Goal: Task Accomplishment & Management: Manage account settings

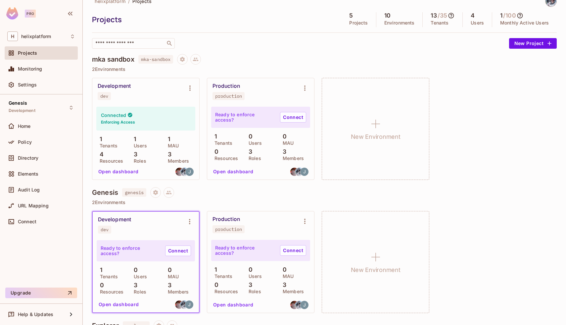
scroll to position [13, 0]
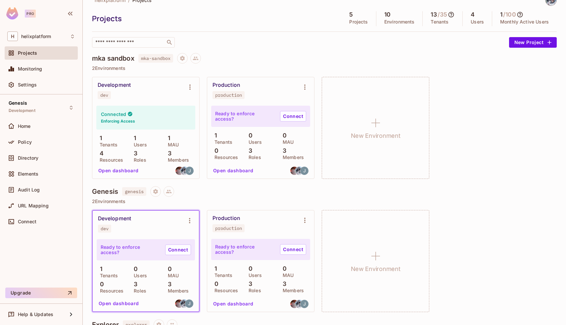
click at [449, 14] on icon at bounding box center [451, 14] width 7 height 7
click at [456, 111] on div at bounding box center [283, 162] width 566 height 325
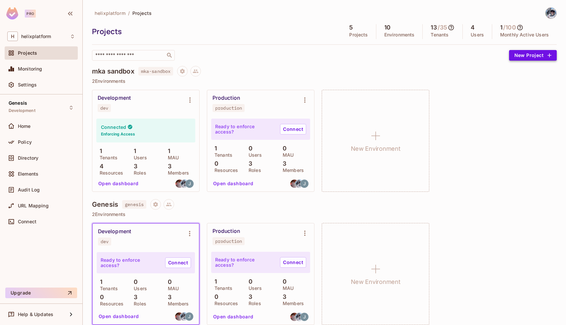
click at [523, 53] on button "New Project" at bounding box center [533, 55] width 48 height 11
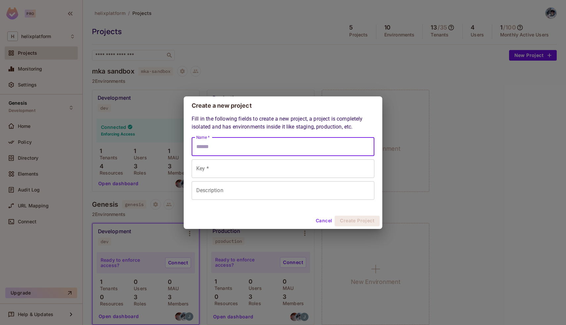
click at [257, 143] on input "Name *" at bounding box center [283, 146] width 183 height 19
type input "*"
type input "**"
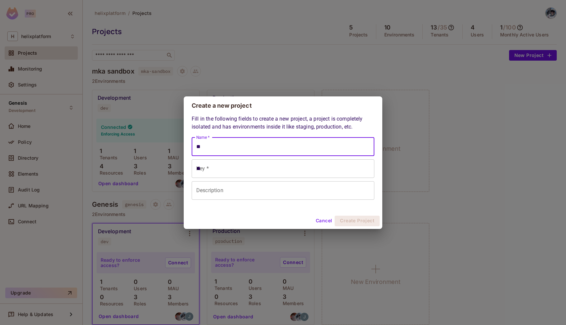
type input "***"
type input "****"
type input "*****"
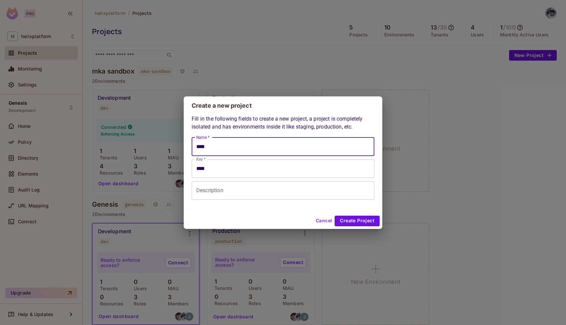
type input "*****"
type input "******"
type input "*******"
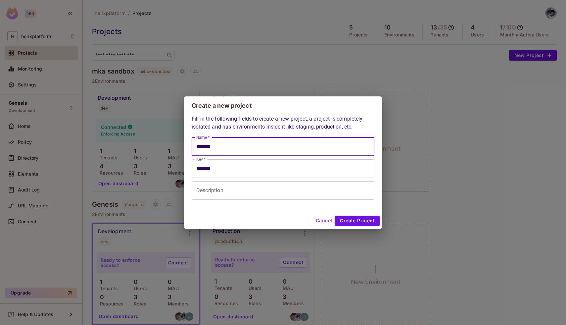
type input "********"
type input "*********"
type input "**********"
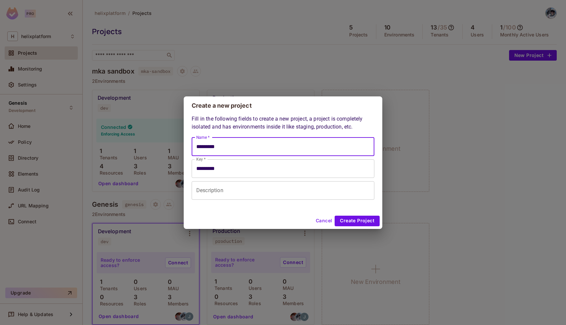
type input "**********"
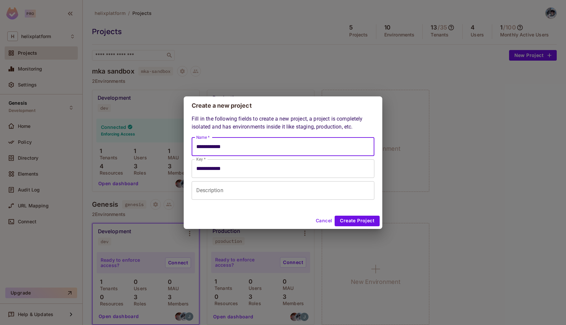
type input "**********"
click at [215, 191] on input "Description" at bounding box center [283, 190] width 183 height 19
click at [249, 143] on input "**********" at bounding box center [283, 146] width 183 height 19
type input "**********"
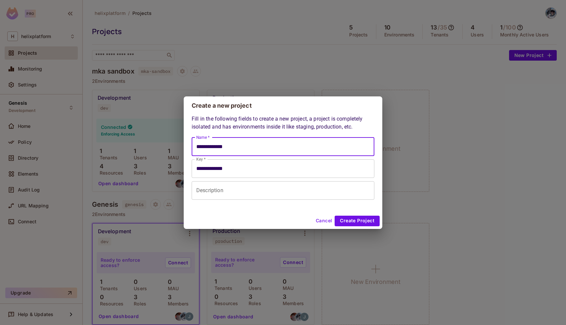
type input "**********"
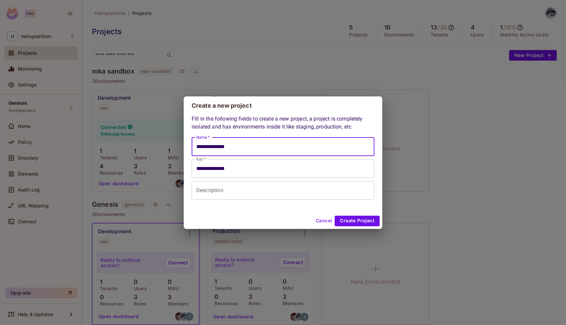
type input "**********"
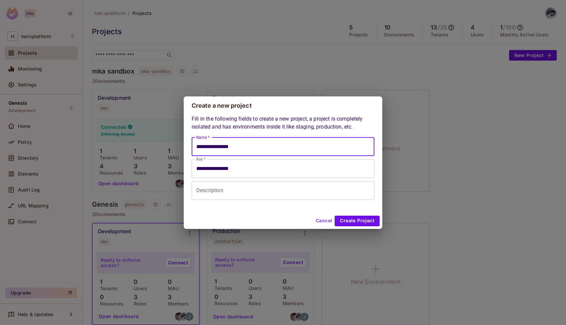
type input "**********"
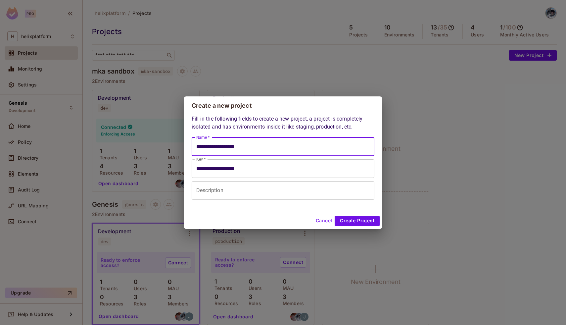
type input "**********"
click at [241, 187] on input "Description" at bounding box center [283, 190] width 183 height 19
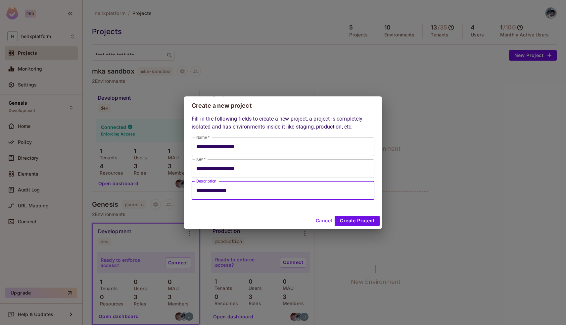
type input "**********"
click at [208, 170] on input "**********" at bounding box center [283, 168] width 183 height 19
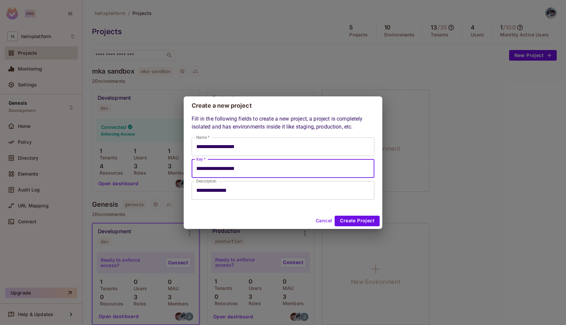
type input "**********"
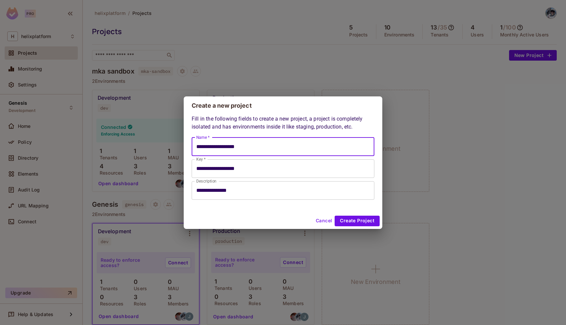
paste input "text"
type input "**********"
click at [355, 221] on button "Create Project" at bounding box center [356, 220] width 45 height 11
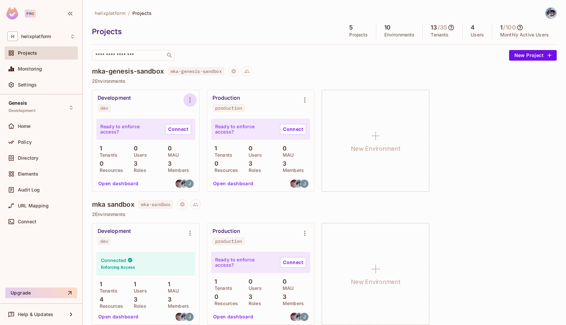
click at [193, 95] on button "Environment settings" at bounding box center [189, 99] width 13 height 13
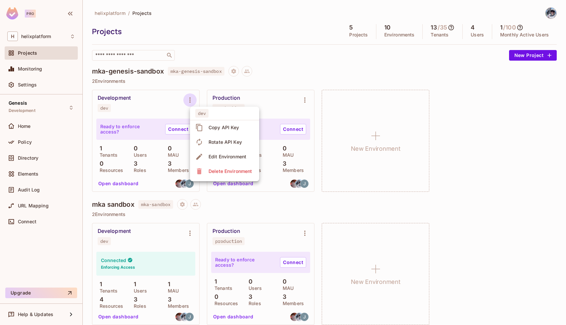
click at [152, 99] on div at bounding box center [283, 162] width 566 height 325
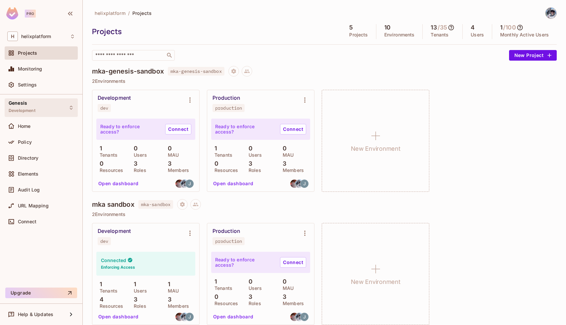
click at [53, 105] on div "Genesis Development" at bounding box center [41, 107] width 73 height 18
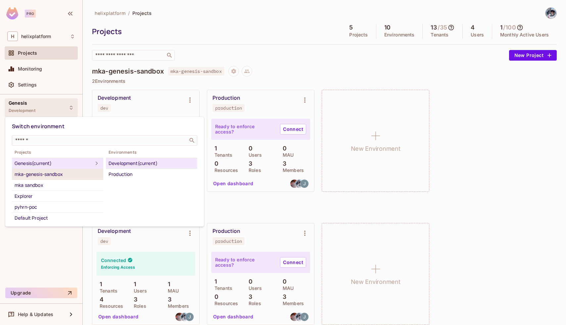
click at [51, 175] on div "mka-genesis-sandbox" at bounding box center [58, 174] width 86 height 8
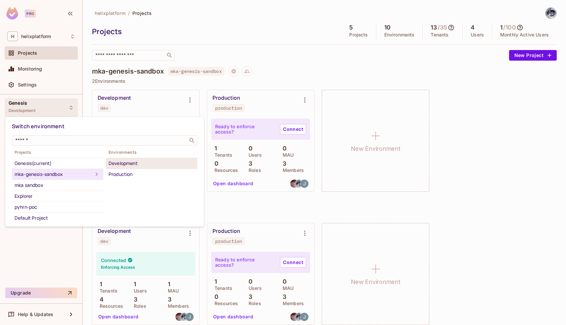
click at [135, 159] on div "Development" at bounding box center [152, 163] width 86 height 8
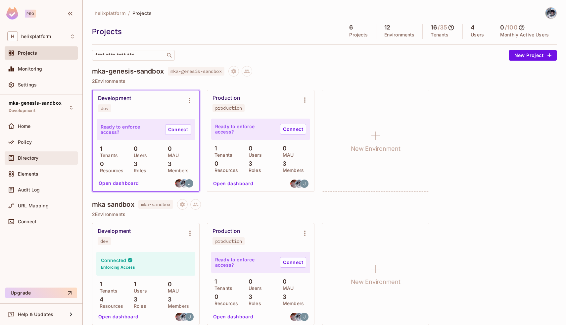
click at [39, 154] on div "Directory" at bounding box center [41, 158] width 68 height 8
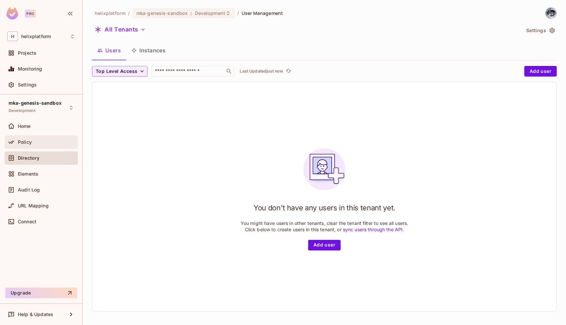
click at [32, 144] on div "Policy" at bounding box center [46, 141] width 57 height 5
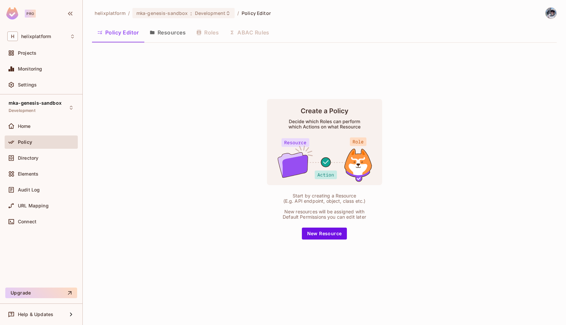
click at [173, 34] on button "Resources" at bounding box center [167, 32] width 47 height 17
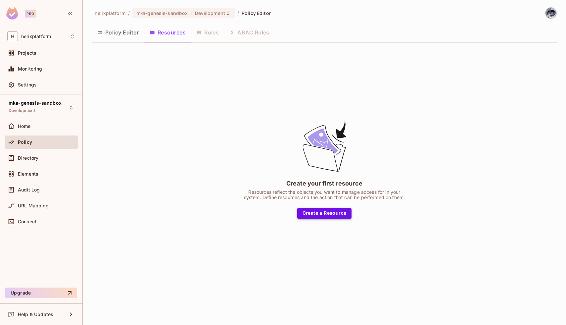
click at [332, 215] on button "Create a Resource" at bounding box center [324, 213] width 55 height 11
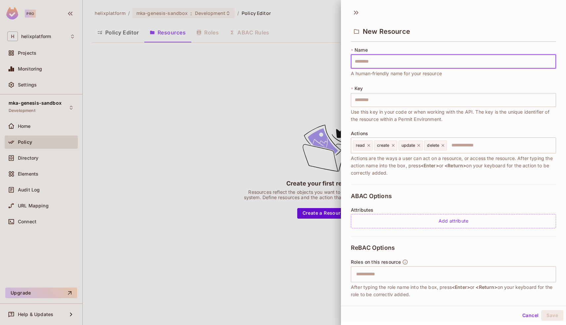
type input "*"
type input "**"
type input "***"
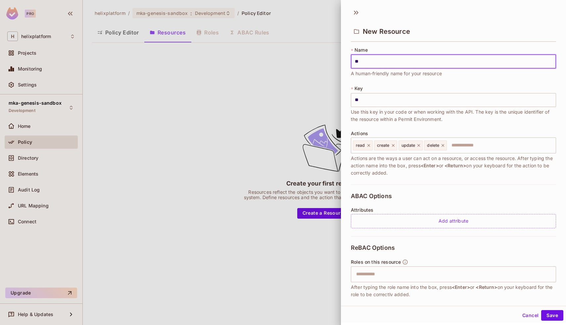
type input "***"
type input "****"
type input "*****"
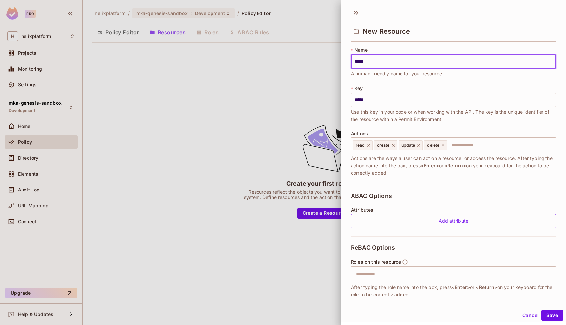
type input "******"
type input "*******"
click at [394, 143] on icon at bounding box center [393, 145] width 5 height 5
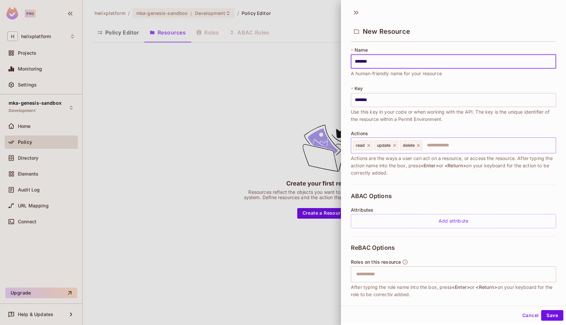
click at [395, 147] on div "update" at bounding box center [386, 145] width 24 height 10
type input "*******"
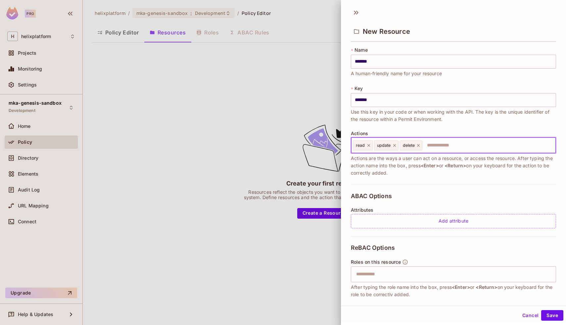
click at [395, 146] on icon at bounding box center [394, 145] width 3 height 3
click at [394, 146] on icon at bounding box center [392, 145] width 5 height 5
click at [365, 145] on div "read" at bounding box center [363, 145] width 20 height 10
click at [359, 146] on span "read" at bounding box center [360, 145] width 9 height 5
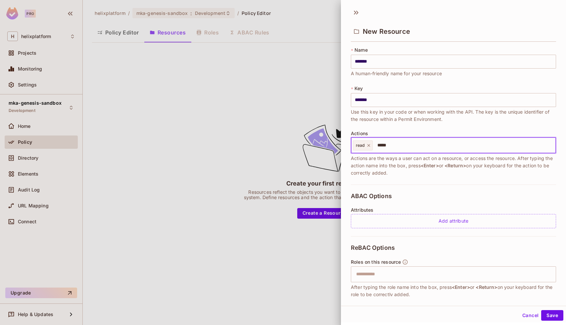
type input "******"
click at [370, 145] on icon at bounding box center [368, 145] width 5 height 5
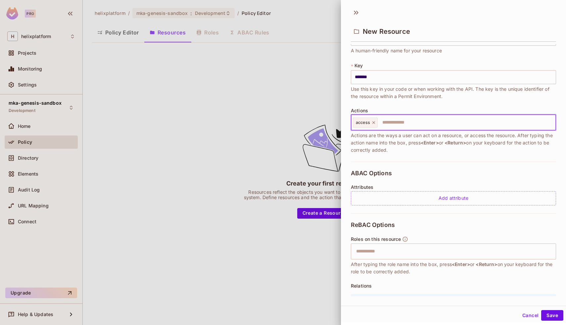
scroll to position [23, 0]
click at [419, 169] on div "ABAC Options Attributes Add attribute" at bounding box center [453, 187] width 205 height 52
click at [554, 317] on button "Save" at bounding box center [552, 315] width 22 height 11
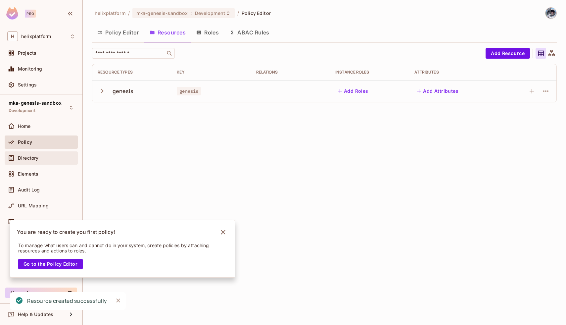
click at [22, 156] on span "Directory" at bounding box center [28, 157] width 21 height 5
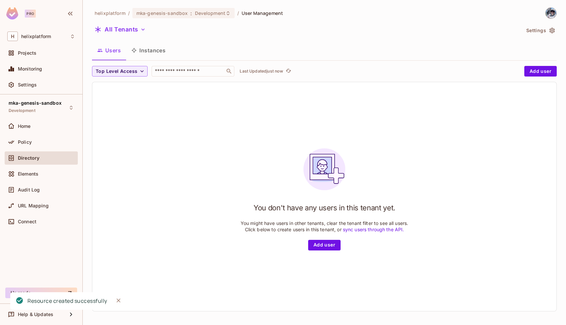
click at [539, 33] on button "Settings" at bounding box center [539, 30] width 33 height 11
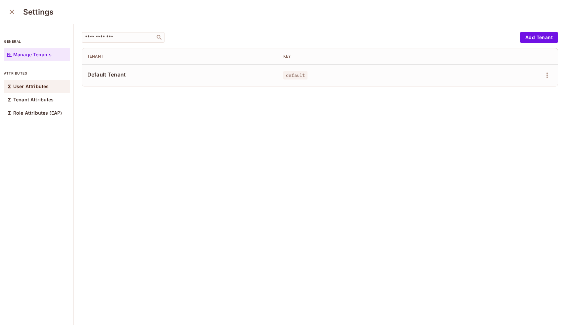
click at [22, 85] on p "User Attributes" at bounding box center [30, 86] width 35 height 5
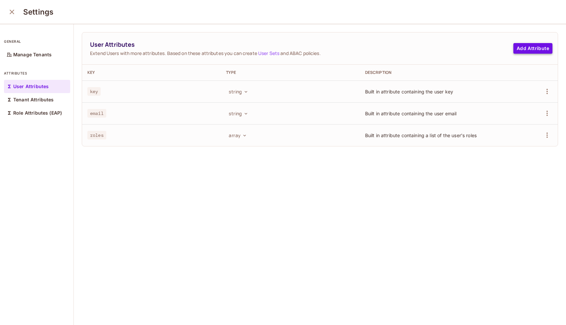
click at [528, 49] on button "Add Attribute" at bounding box center [532, 48] width 39 height 11
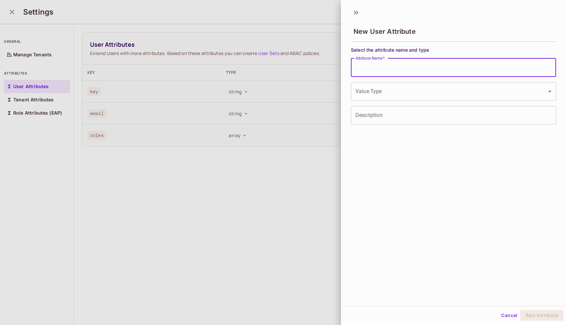
click at [445, 63] on input "Attribute Name   *" at bounding box center [453, 67] width 205 height 19
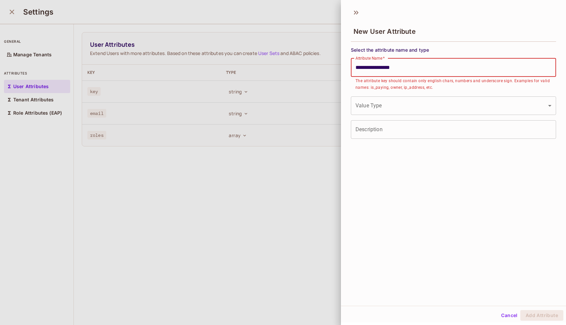
click at [427, 66] on input "**********" at bounding box center [453, 67] width 205 height 19
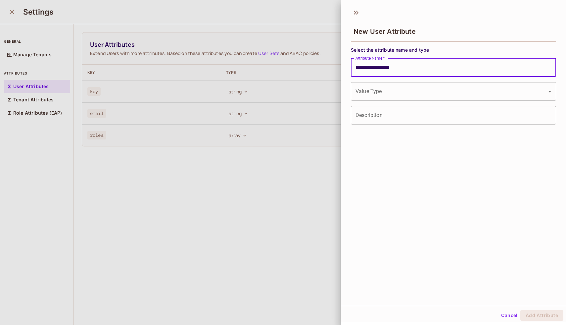
type input "**********"
click at [421, 89] on body "**********" at bounding box center [283, 162] width 566 height 325
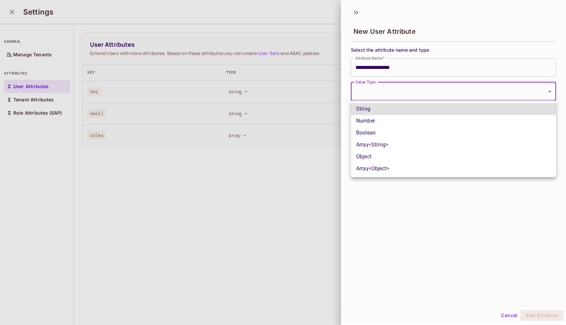
click at [404, 108] on li "String" at bounding box center [453, 109] width 205 height 12
type input "******"
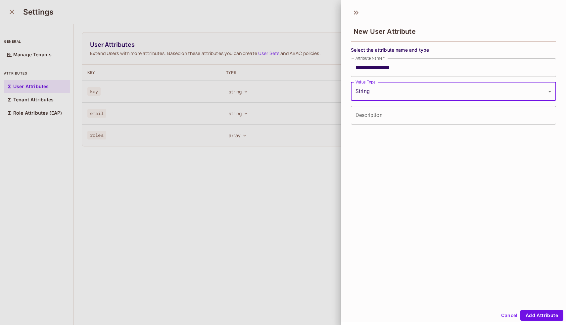
click at [393, 115] on input "Description" at bounding box center [453, 115] width 205 height 19
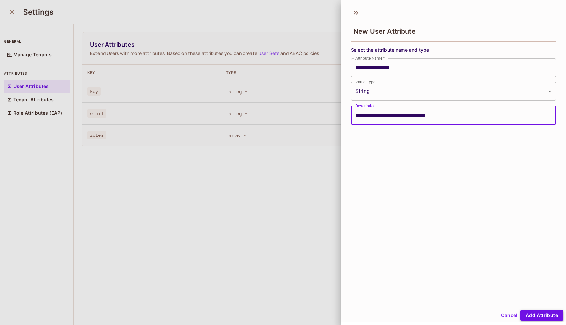
type input "**********"
click at [546, 314] on button "Add Attribute" at bounding box center [541, 315] width 43 height 11
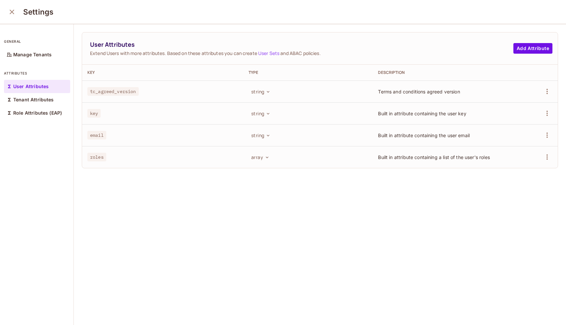
click at [12, 11] on icon "close" at bounding box center [12, 12] width 8 height 8
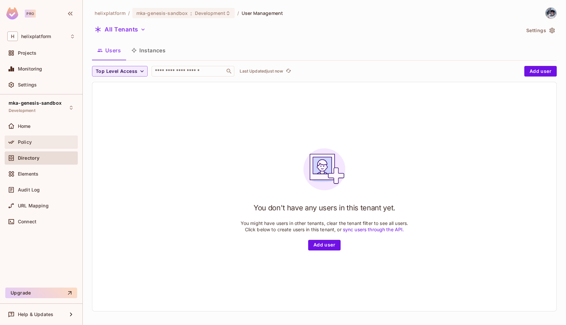
click at [27, 137] on div "Policy" at bounding box center [41, 141] width 73 height 13
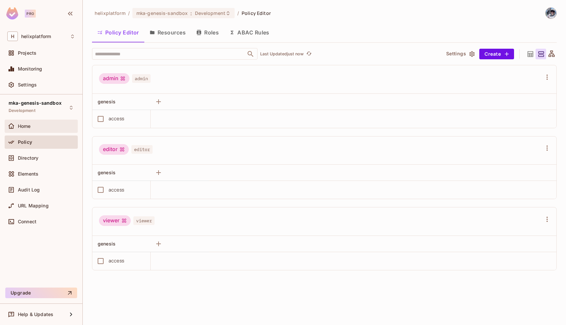
click at [23, 124] on span "Home" at bounding box center [24, 125] width 13 height 5
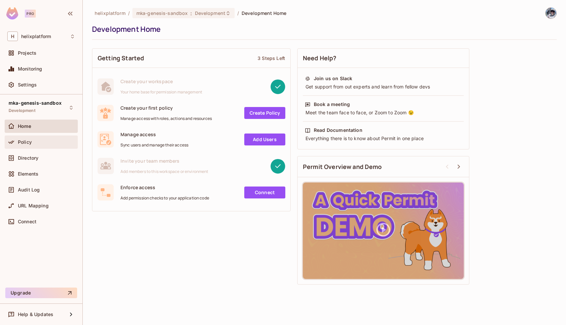
click at [24, 146] on div "Policy" at bounding box center [41, 141] width 73 height 13
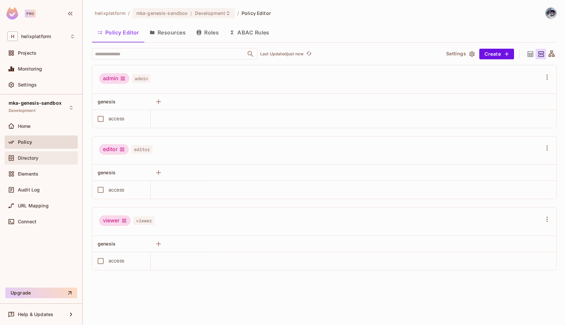
click at [27, 156] on span "Directory" at bounding box center [28, 157] width 21 height 5
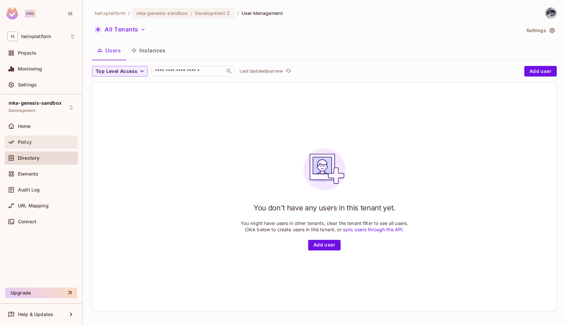
click at [40, 142] on div "Policy" at bounding box center [46, 141] width 57 height 5
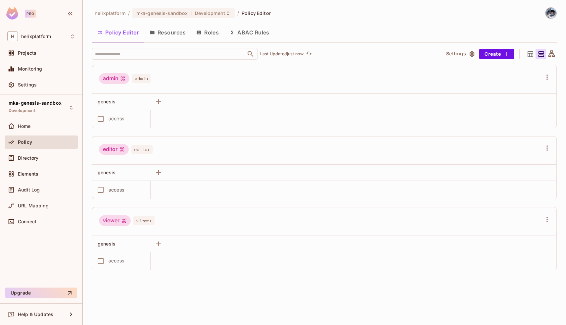
click at [242, 33] on button "ABAC Rules" at bounding box center [249, 32] width 51 height 17
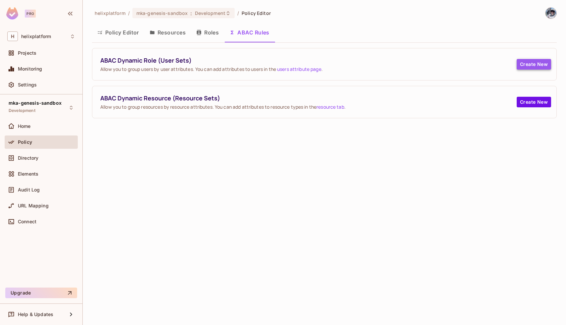
click at [527, 63] on button "Create New" at bounding box center [533, 64] width 34 height 11
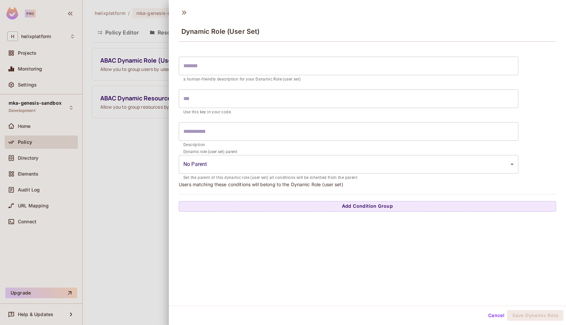
click at [225, 64] on input "text" at bounding box center [348, 66] width 339 height 19
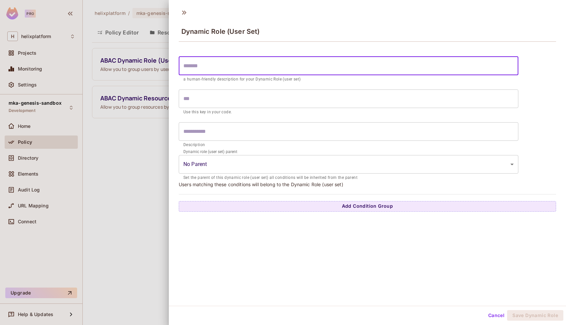
type input "*"
type input "**"
type input "***"
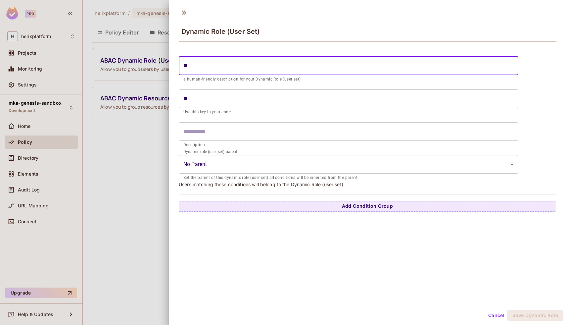
type input "***"
type input "****"
type input "*****"
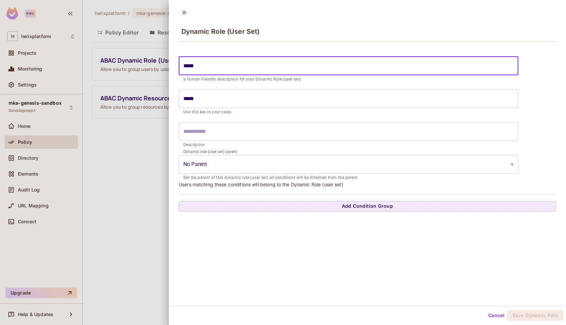
type input "******"
type input "********"
type input "*********"
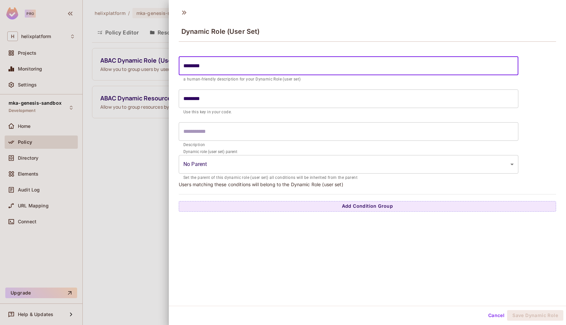
type input "*********"
type input "**********"
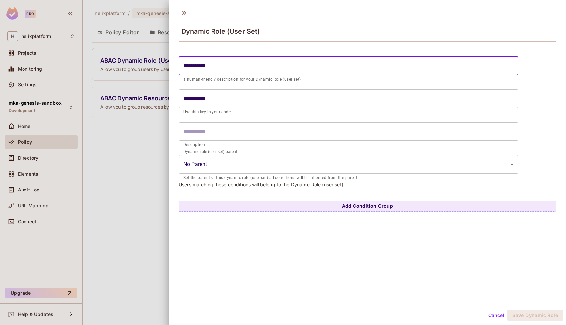
type input "**********"
click at [191, 132] on input "text" at bounding box center [348, 131] width 339 height 19
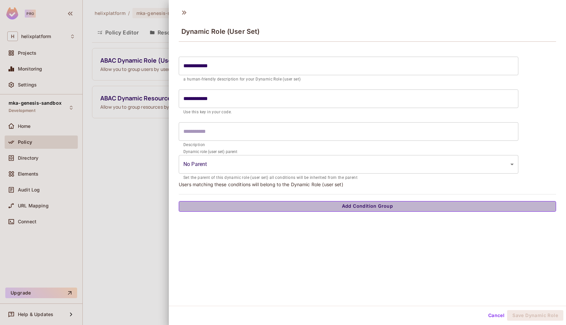
click at [216, 210] on button "Add Condition Group" at bounding box center [367, 206] width 377 height 11
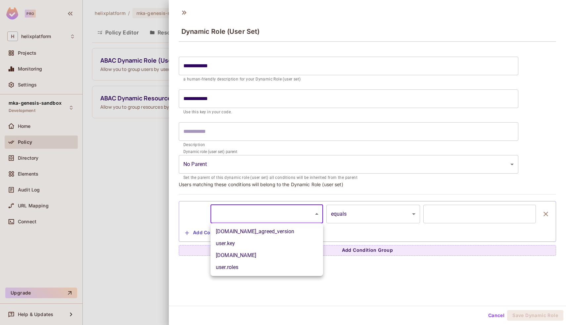
click at [236, 208] on body "**********" at bounding box center [283, 162] width 566 height 325
click at [245, 233] on li "user.tc_agreed_version" at bounding box center [266, 231] width 112 height 12
type input "**********"
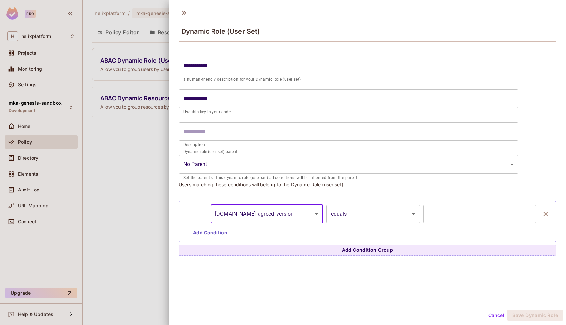
click at [460, 204] on input "text" at bounding box center [479, 213] width 112 height 19
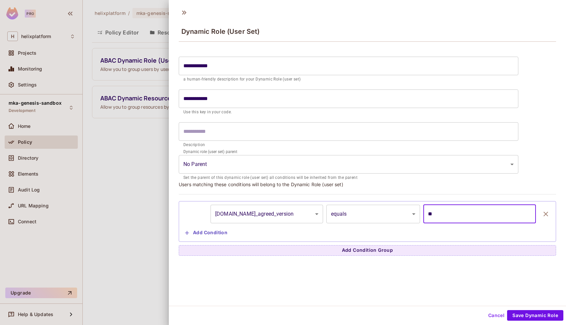
type input "***"
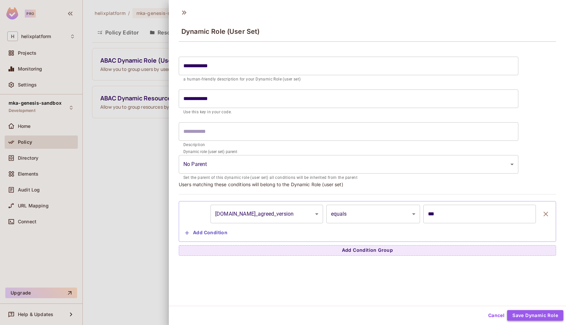
click at [531, 316] on button "Save Dynamic Role" at bounding box center [535, 315] width 56 height 11
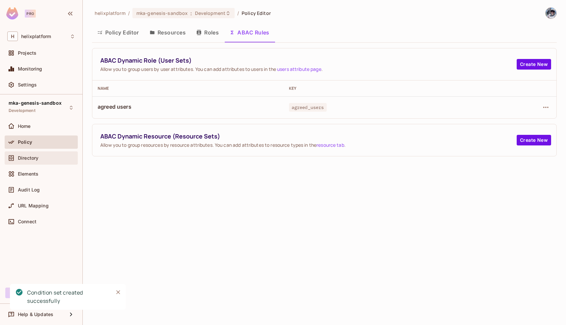
click at [21, 155] on span "Directory" at bounding box center [28, 157] width 21 height 5
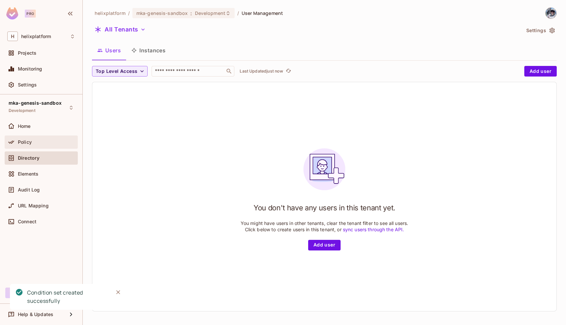
click at [21, 143] on span "Policy" at bounding box center [25, 141] width 14 height 5
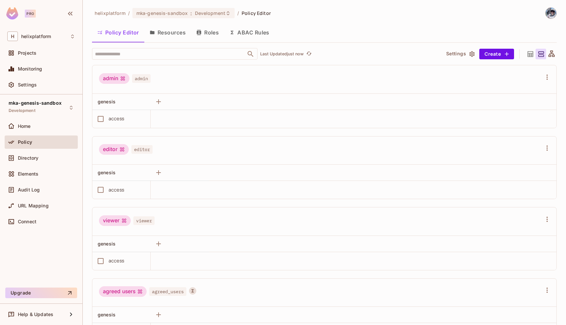
click at [207, 40] on button "Roles" at bounding box center [207, 32] width 33 height 17
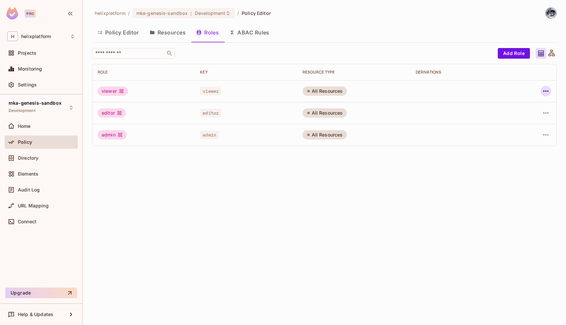
click at [550, 91] on button "button" at bounding box center [545, 91] width 11 height 11
click at [509, 138] on div "Delete Role" at bounding box center [518, 135] width 25 height 7
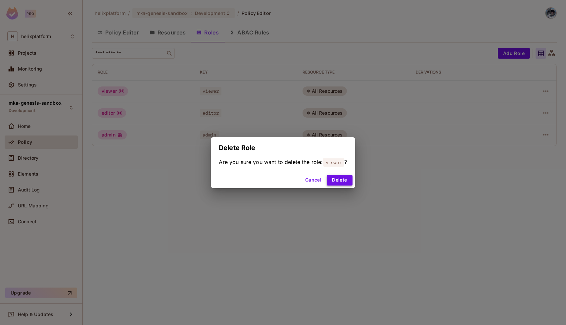
click at [344, 179] on button "Delete" at bounding box center [339, 180] width 25 height 11
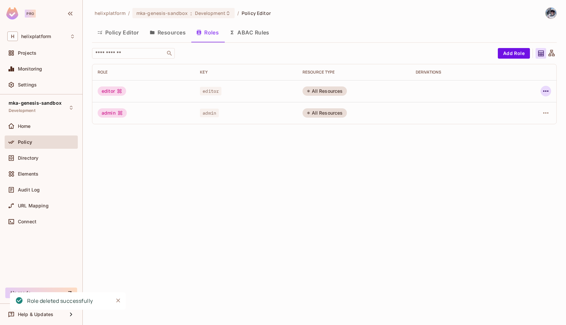
click at [543, 93] on icon "button" at bounding box center [546, 91] width 8 height 8
click at [509, 133] on div "Delete Role" at bounding box center [518, 135] width 25 height 7
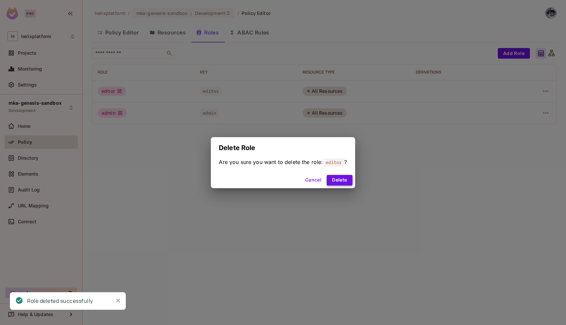
click at [330, 179] on button "Delete" at bounding box center [339, 180] width 25 height 11
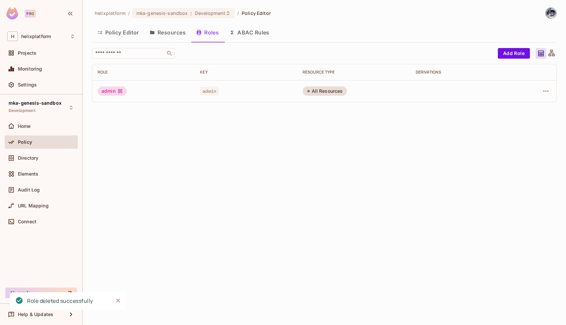
click at [313, 93] on div "All Resources" at bounding box center [324, 90] width 44 height 9
click at [554, 89] on td at bounding box center [534, 91] width 44 height 22
click at [546, 90] on icon "button" at bounding box center [546, 91] width 8 height 8
click at [523, 107] on div "Edit Role" at bounding box center [516, 106] width 20 height 7
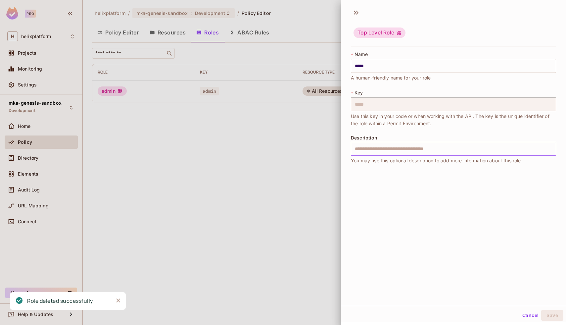
click at [370, 149] on input "text" at bounding box center [453, 149] width 205 height 14
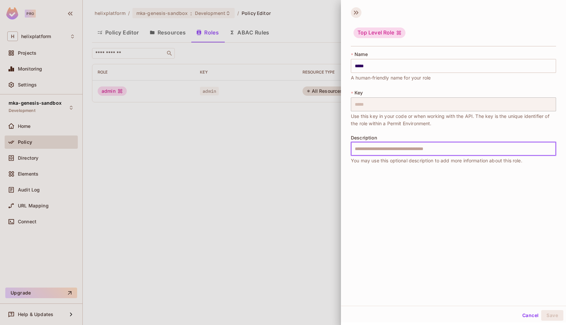
click at [357, 9] on icon at bounding box center [356, 12] width 11 height 11
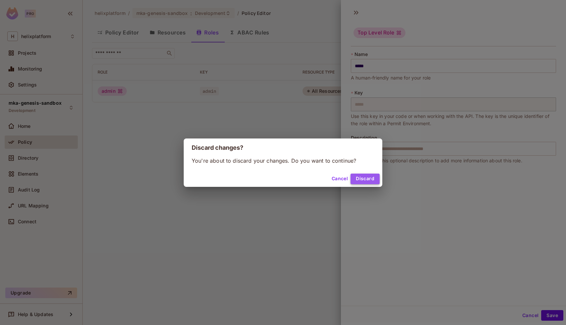
click at [366, 180] on button "Discard" at bounding box center [364, 178] width 29 height 11
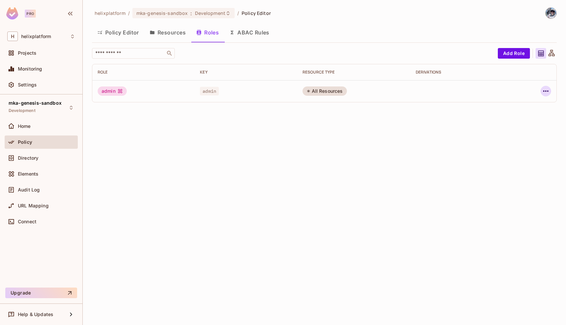
click at [542, 90] on icon "button" at bounding box center [546, 91] width 8 height 8
click at [513, 135] on div "Delete Role" at bounding box center [518, 135] width 25 height 7
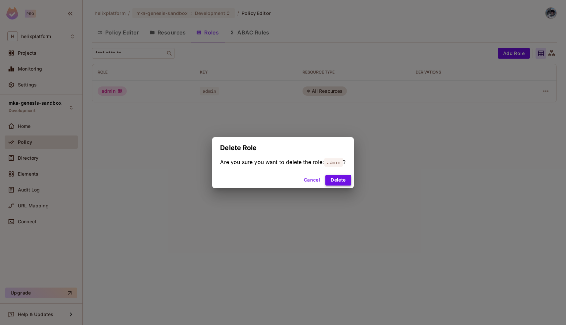
click at [341, 182] on button "Delete" at bounding box center [337, 180] width 25 height 11
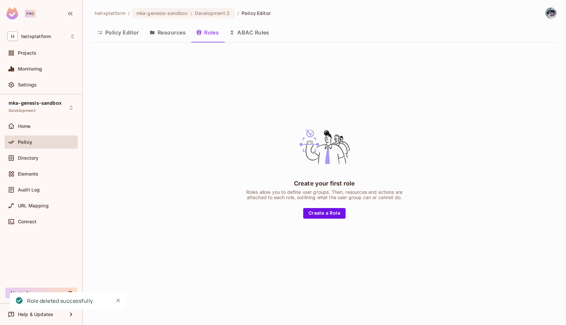
click at [125, 32] on button "Policy Editor" at bounding box center [118, 32] width 52 height 17
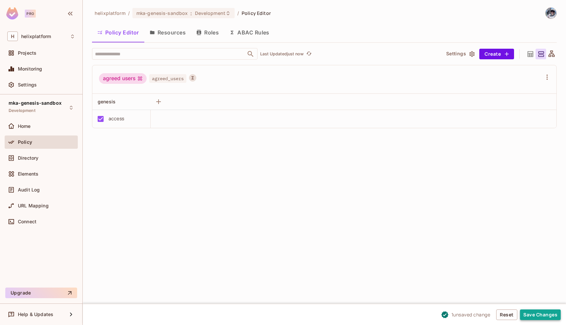
click at [541, 313] on button "Save Changes" at bounding box center [540, 314] width 41 height 11
click at [21, 125] on span "Home" at bounding box center [24, 125] width 13 height 5
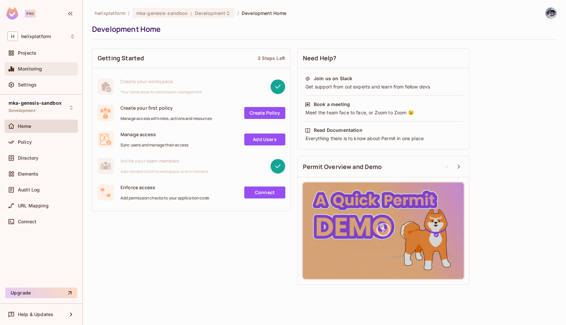
click at [42, 70] on span "Monitoring" at bounding box center [30, 68] width 24 height 5
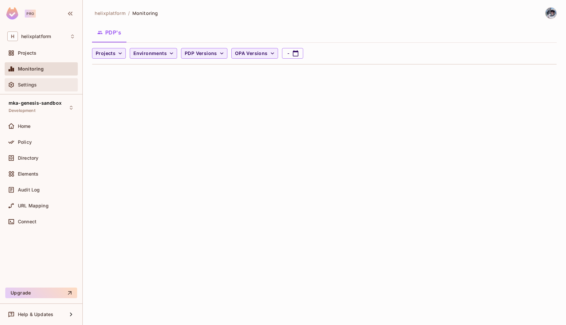
click at [33, 83] on span "Settings" at bounding box center [27, 84] width 19 height 5
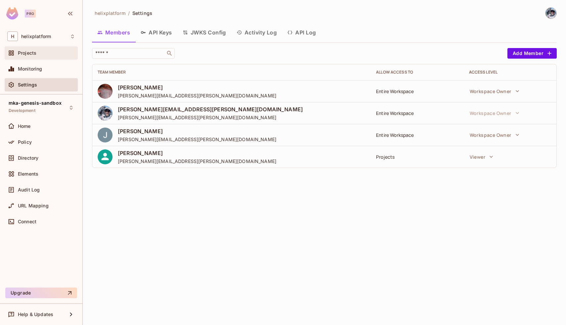
click at [32, 51] on span "Projects" at bounding box center [27, 52] width 19 height 5
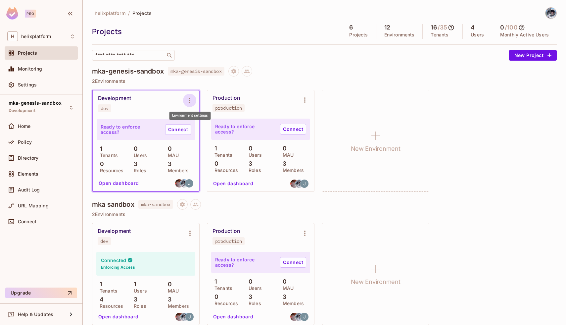
click at [189, 98] on icon "Environment settings" at bounding box center [190, 100] width 8 height 8
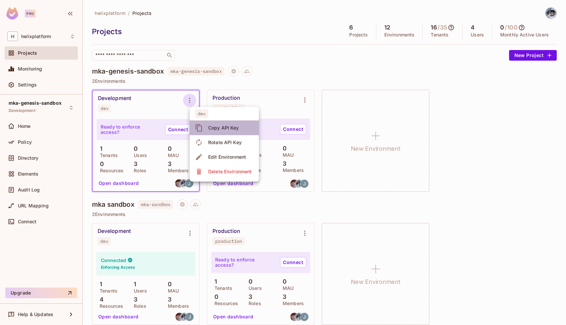
click at [217, 127] on div "Copy API Key" at bounding box center [223, 127] width 31 height 7
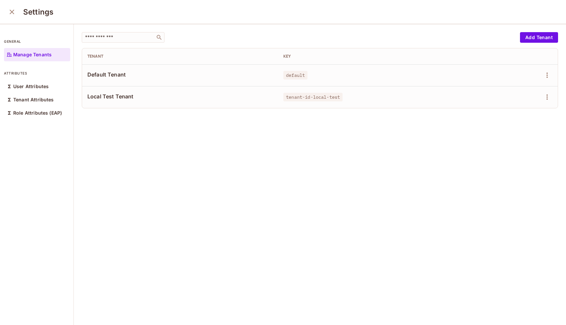
click at [11, 15] on icon "close" at bounding box center [12, 12] width 8 height 8
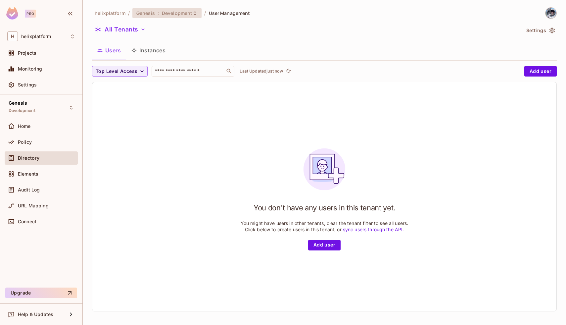
click at [159, 12] on div "Genesis : Development" at bounding box center [163, 13] width 54 height 6
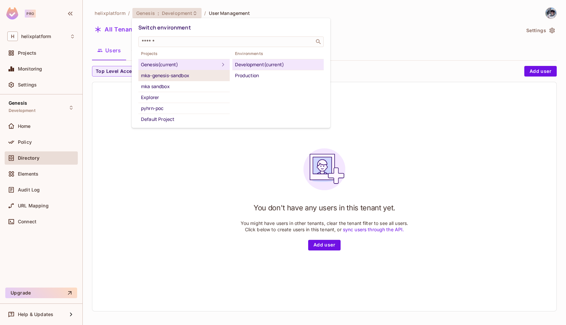
click at [177, 77] on div "mka-genesis-sandbox" at bounding box center [184, 75] width 86 height 8
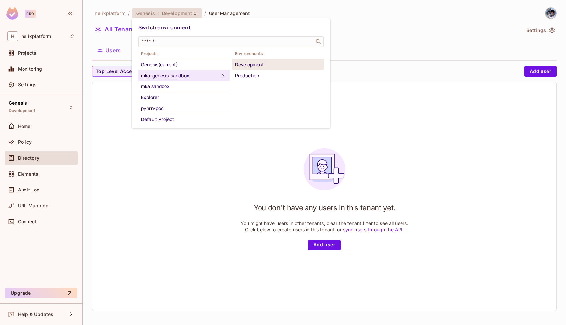
click at [245, 63] on div "Development" at bounding box center [278, 65] width 86 height 8
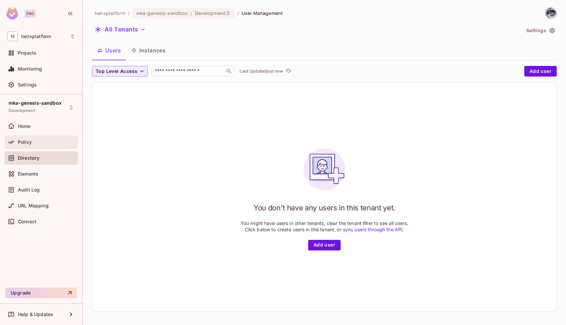
click at [27, 139] on span "Policy" at bounding box center [25, 141] width 14 height 5
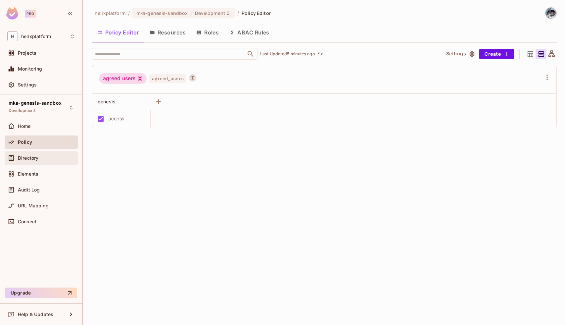
click at [28, 158] on span "Directory" at bounding box center [28, 157] width 21 height 5
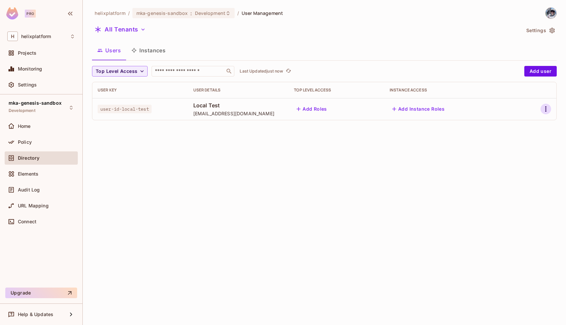
click at [547, 110] on icon "button" at bounding box center [546, 109] width 8 height 8
click at [526, 124] on li "Edit" at bounding box center [515, 124] width 62 height 15
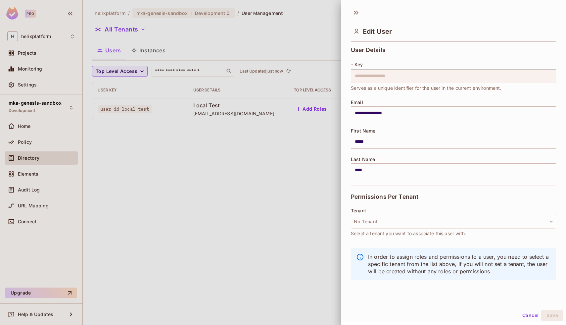
scroll to position [1, 0]
click at [517, 226] on button "No Tenant" at bounding box center [453, 220] width 205 height 14
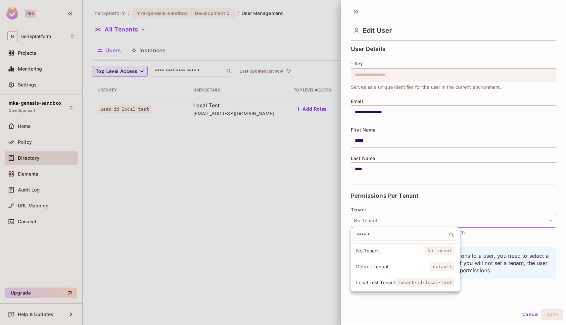
click at [514, 203] on div at bounding box center [283, 162] width 566 height 325
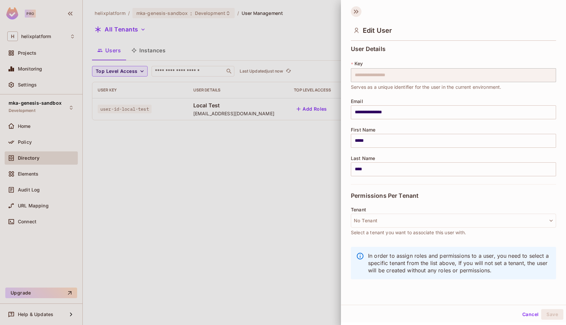
click at [357, 15] on icon at bounding box center [356, 11] width 11 height 11
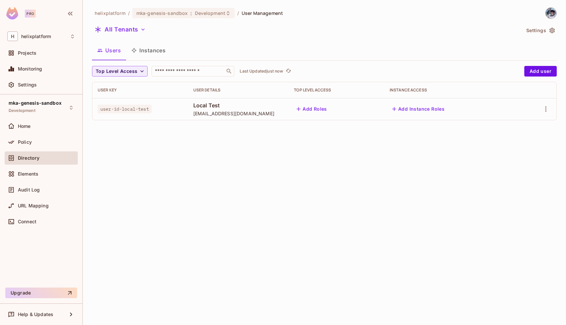
click at [224, 229] on div "helixplatform / mka-genesis-sandbox : Development / User Management All Tenants…" at bounding box center [324, 162] width 483 height 325
click at [133, 28] on button "All Tenants" at bounding box center [120, 29] width 56 height 11
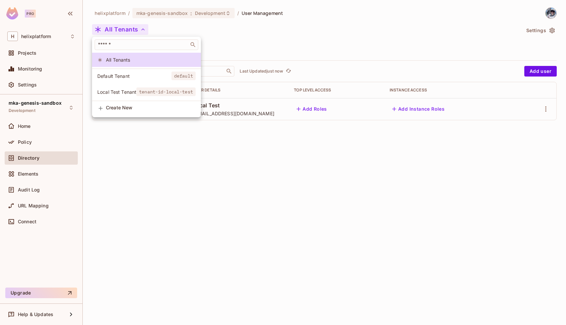
click at [256, 33] on div at bounding box center [283, 162] width 566 height 325
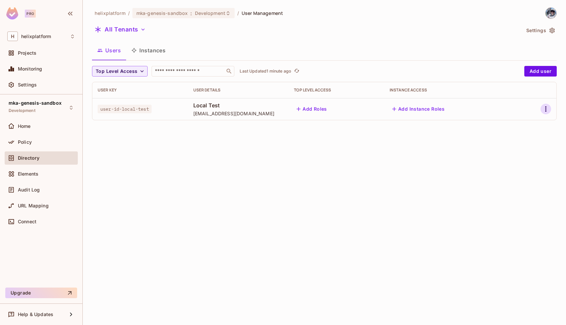
click at [547, 109] on icon "button" at bounding box center [546, 109] width 8 height 8
click at [524, 119] on li "Edit" at bounding box center [515, 124] width 62 height 15
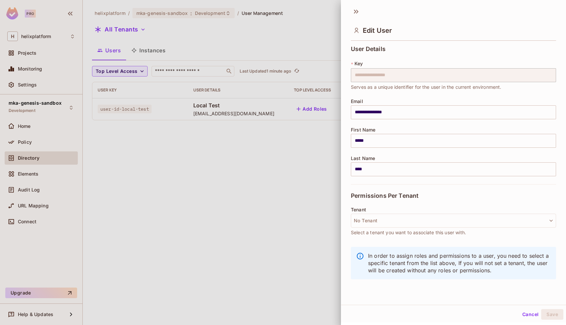
click at [527, 313] on button "Cancel" at bounding box center [530, 314] width 22 height 11
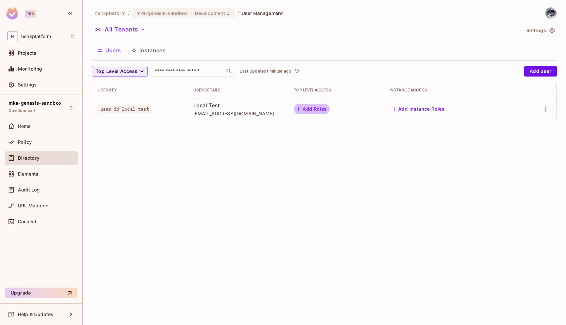
click at [319, 108] on button "Add Roles" at bounding box center [312, 109] width 36 height 11
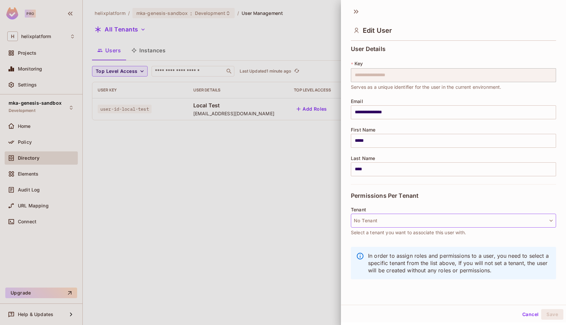
click at [399, 219] on button "No Tenant" at bounding box center [453, 220] width 205 height 14
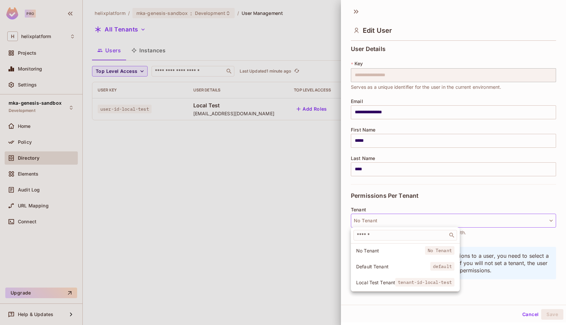
click at [400, 194] on div at bounding box center [283, 162] width 566 height 325
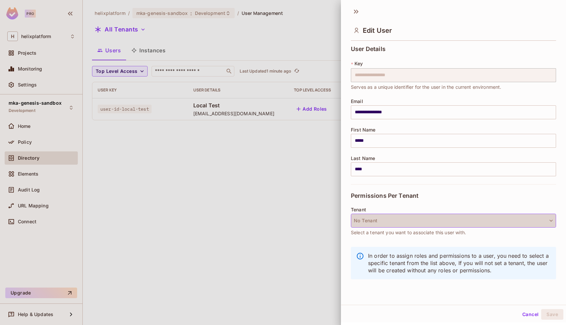
click at [491, 216] on button "No Tenant" at bounding box center [453, 220] width 205 height 14
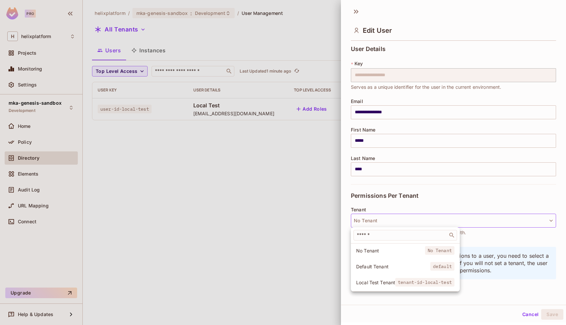
click at [400, 280] on span "tenant-id-local-test" at bounding box center [424, 282] width 59 height 9
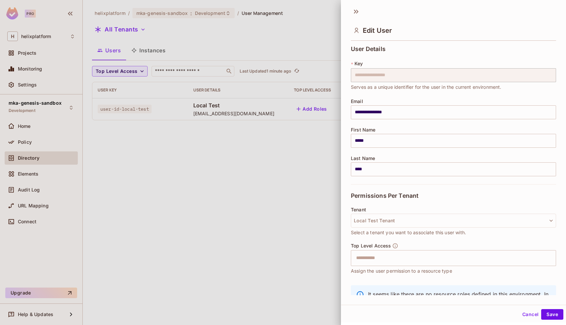
scroll to position [33, 0]
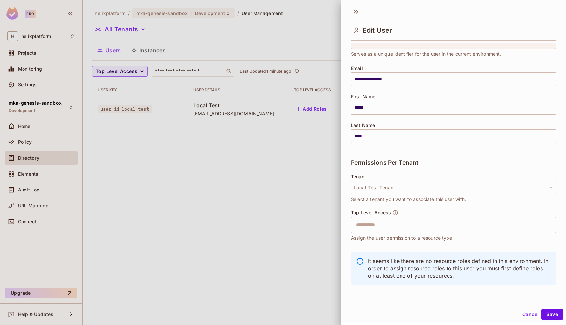
click at [402, 227] on input "text" at bounding box center [447, 224] width 191 height 13
click at [385, 243] on div "No options" at bounding box center [453, 241] width 205 height 17
click at [340, 251] on div at bounding box center [283, 162] width 566 height 325
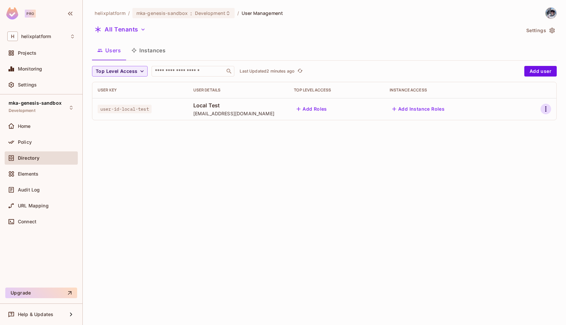
click at [546, 109] on icon "button" at bounding box center [546, 109] width 8 height 8
click at [514, 155] on div "Edit Attributes" at bounding box center [519, 153] width 33 height 7
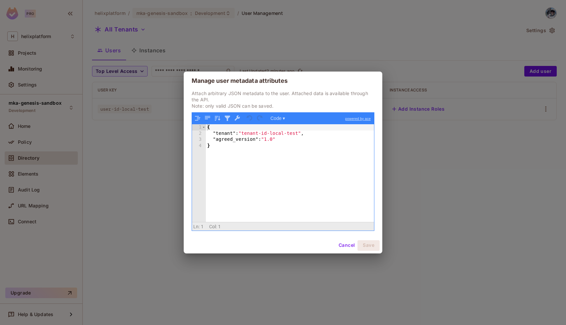
click at [342, 244] on button "Cancel" at bounding box center [347, 245] width 22 height 11
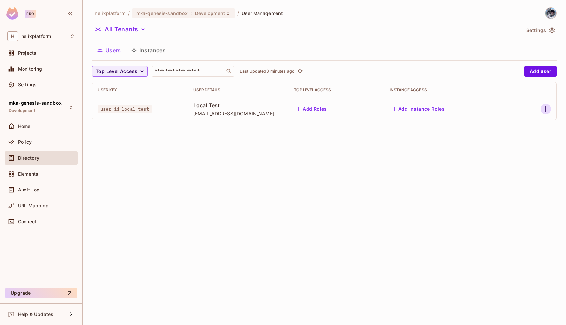
click at [542, 109] on icon "button" at bounding box center [546, 109] width 8 height 8
click at [519, 127] on li "Edit" at bounding box center [515, 124] width 62 height 15
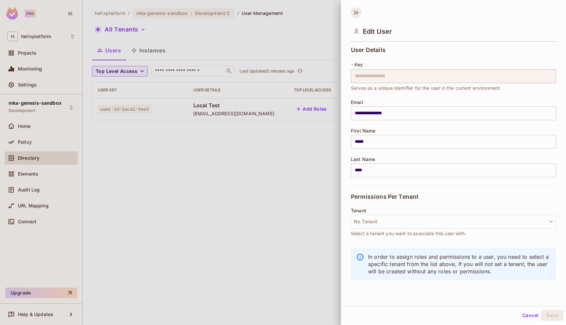
click at [360, 12] on icon at bounding box center [356, 12] width 11 height 11
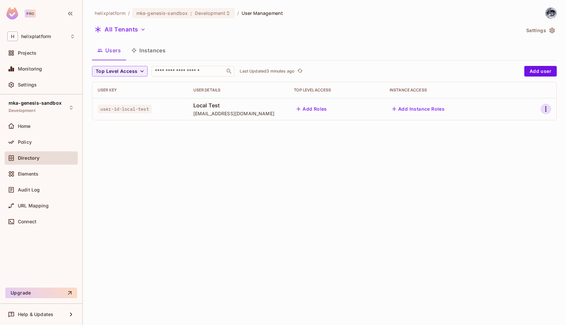
click at [542, 106] on icon "button" at bounding box center [546, 109] width 8 height 8
click at [529, 157] on span "Edit Attributes" at bounding box center [519, 153] width 37 height 11
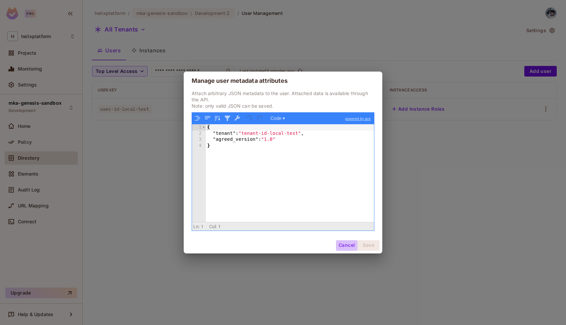
click at [345, 247] on button "Cancel" at bounding box center [347, 245] width 22 height 11
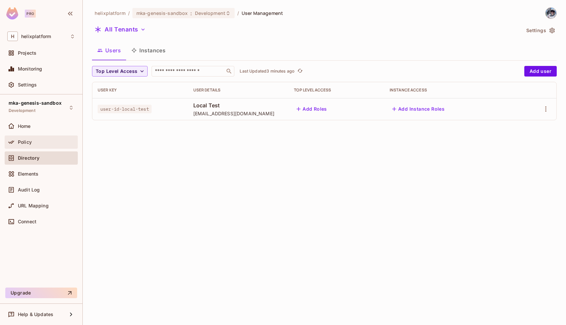
click at [41, 139] on div "Policy" at bounding box center [46, 141] width 57 height 5
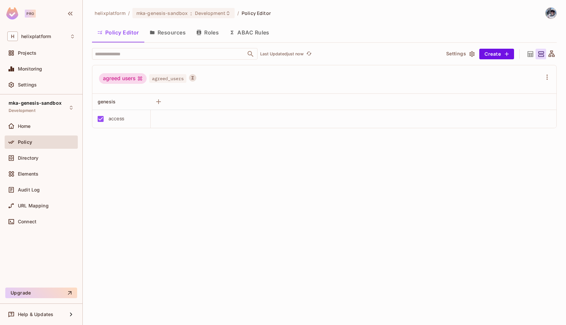
click at [243, 32] on button "ABAC Rules" at bounding box center [249, 32] width 51 height 17
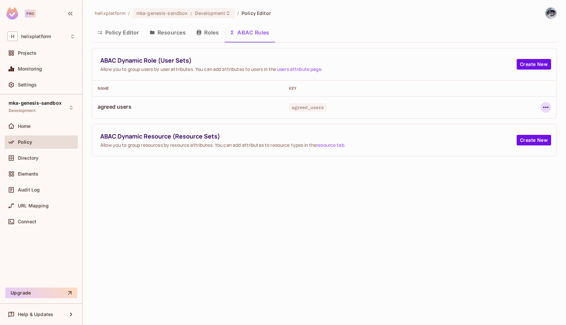
click at [542, 106] on icon "button" at bounding box center [546, 107] width 8 height 8
click at [512, 122] on div "Edit Dynamic Role (User Set)" at bounding box center [500, 122] width 65 height 7
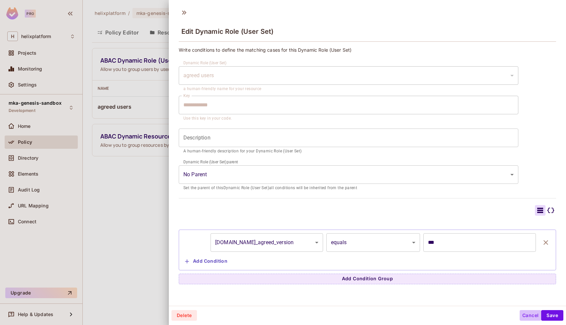
click at [529, 314] on button "Cancel" at bounding box center [530, 315] width 22 height 11
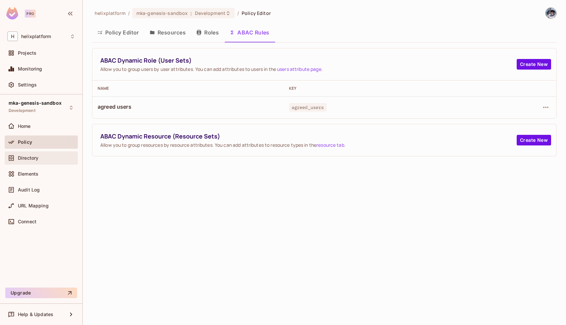
click at [42, 160] on div "Directory" at bounding box center [46, 157] width 57 height 5
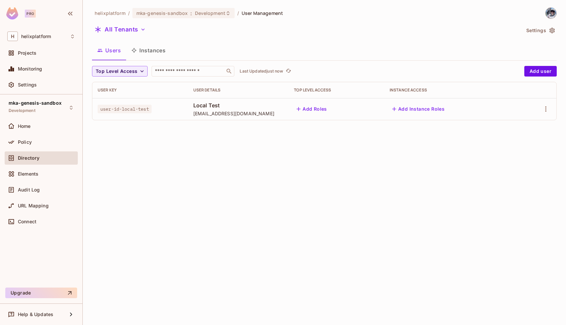
click at [150, 52] on button "Instances" at bounding box center [148, 50] width 45 height 17
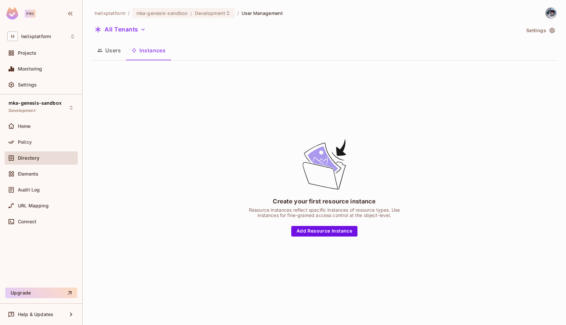
click at [105, 53] on button "Users" at bounding box center [109, 50] width 34 height 17
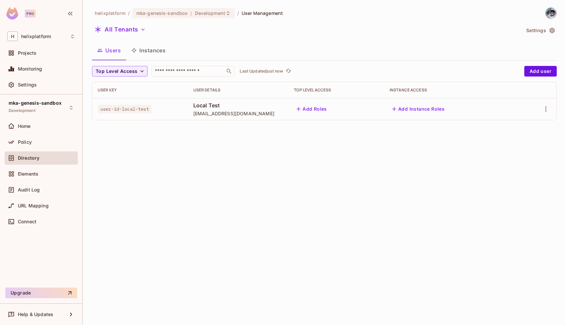
click at [161, 50] on button "Instances" at bounding box center [148, 50] width 45 height 17
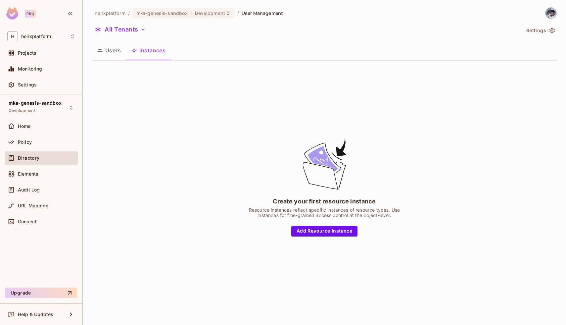
click at [105, 50] on button "Users" at bounding box center [109, 50] width 34 height 17
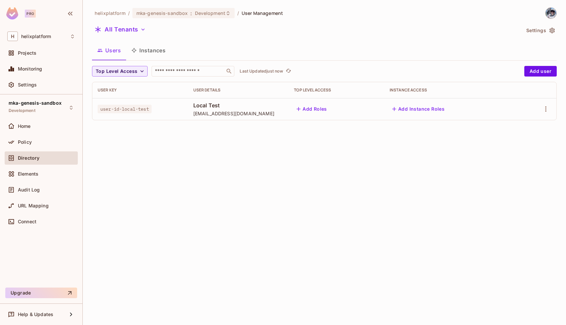
click at [540, 28] on button "Settings" at bounding box center [539, 30] width 33 height 11
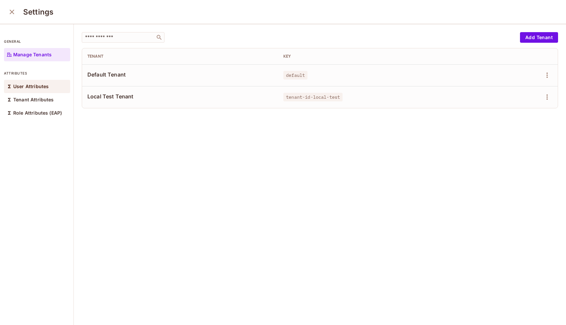
click at [32, 87] on p "User Attributes" at bounding box center [30, 86] width 35 height 5
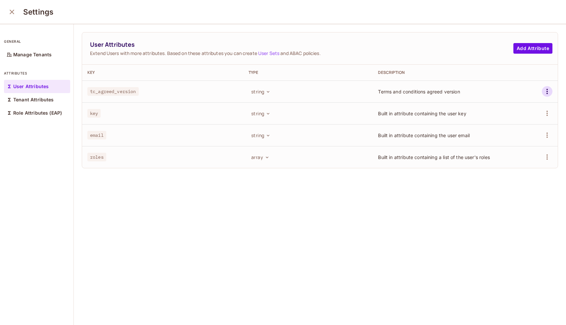
click at [547, 91] on icon "button" at bounding box center [547, 91] width 8 height 8
click at [518, 107] on li "Edit" at bounding box center [517, 106] width 62 height 15
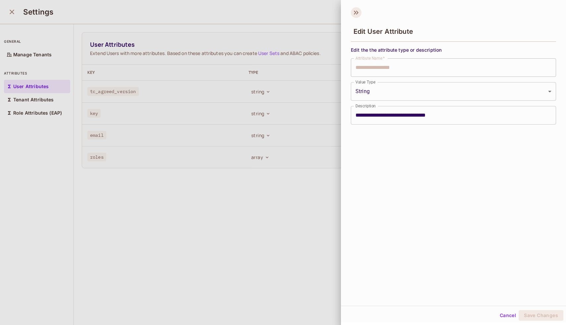
click at [356, 8] on icon at bounding box center [356, 12] width 11 height 11
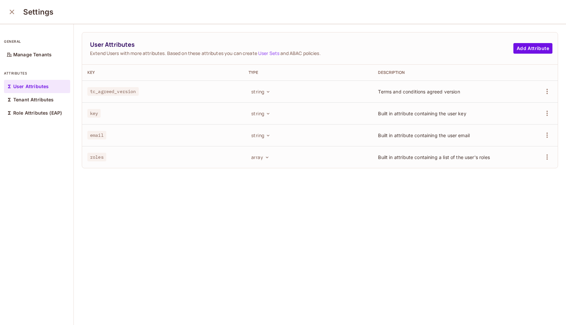
click at [13, 11] on icon "close" at bounding box center [12, 12] width 5 height 5
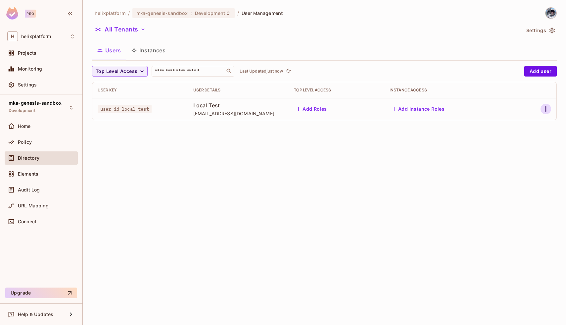
click at [542, 111] on icon "button" at bounding box center [546, 109] width 8 height 8
click at [514, 167] on div "Delete User" at bounding box center [516, 167] width 26 height 7
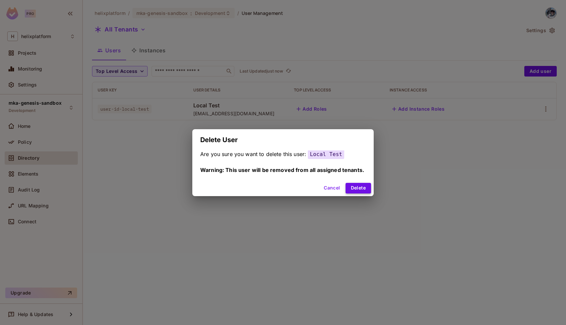
click at [360, 186] on button "Delete" at bounding box center [357, 188] width 25 height 11
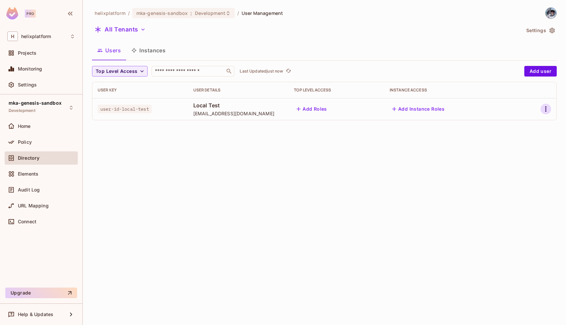
click at [542, 107] on icon "button" at bounding box center [546, 109] width 8 height 8
click at [511, 152] on div "Edit Attributes" at bounding box center [519, 153] width 33 height 7
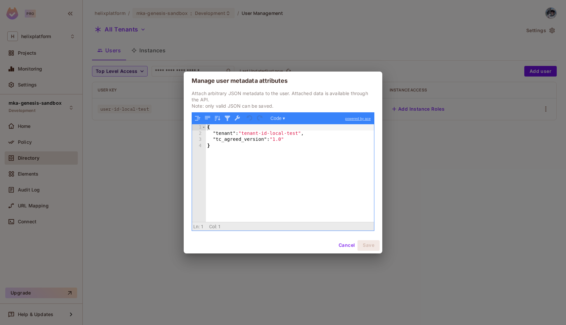
click at [344, 247] on button "Cancel" at bounding box center [347, 245] width 22 height 11
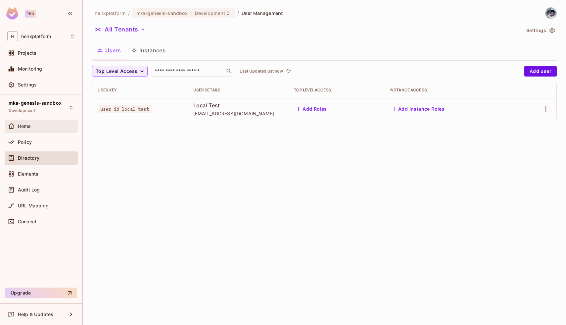
click at [38, 126] on div "Home" at bounding box center [46, 125] width 57 height 5
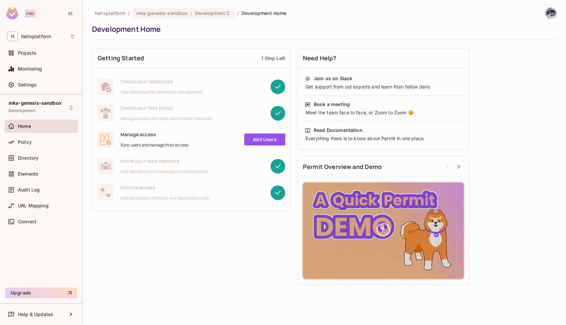
click at [21, 127] on span "Home" at bounding box center [25, 125] width 14 height 5
click at [21, 141] on span "Policy" at bounding box center [25, 141] width 14 height 5
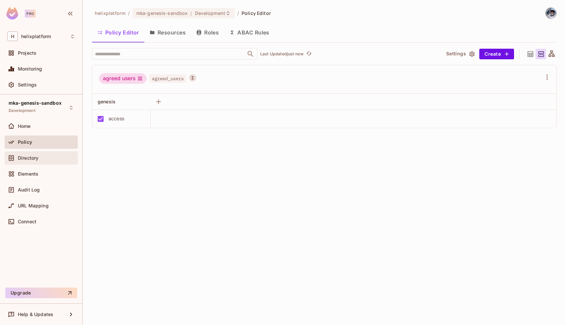
click at [24, 156] on span "Directory" at bounding box center [28, 157] width 21 height 5
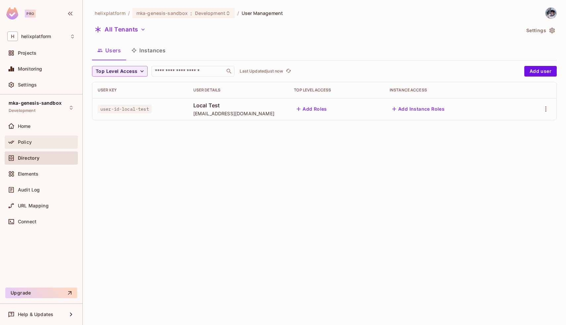
click at [31, 141] on span "Policy" at bounding box center [25, 141] width 14 height 5
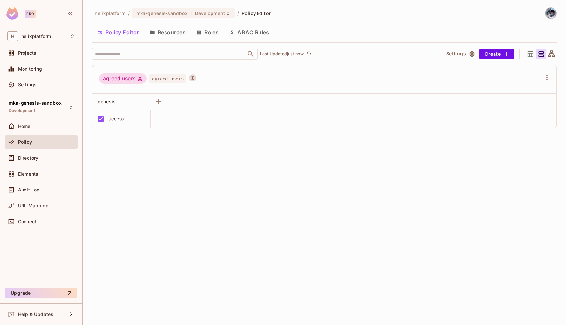
click at [254, 36] on button "ABAC Rules" at bounding box center [249, 32] width 51 height 17
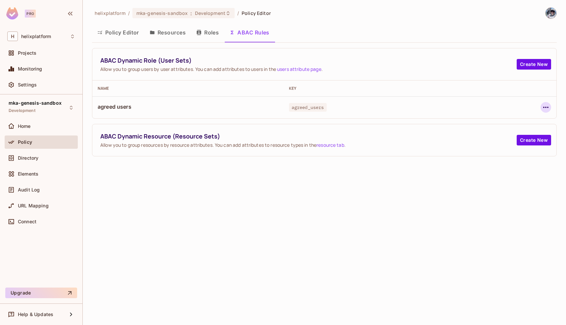
click at [546, 106] on icon "button" at bounding box center [546, 107] width 8 height 8
click at [500, 122] on div "Edit Dynamic Role (User Set)" at bounding box center [500, 122] width 65 height 7
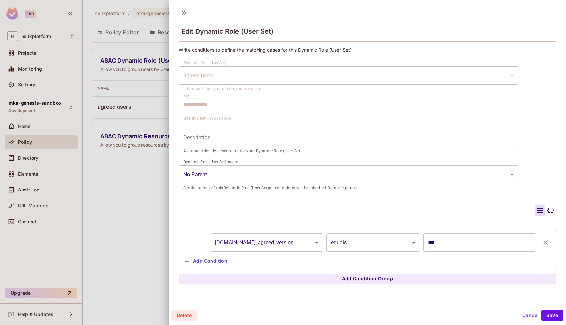
scroll to position [1, 0]
click at [183, 13] on icon at bounding box center [184, 11] width 11 height 11
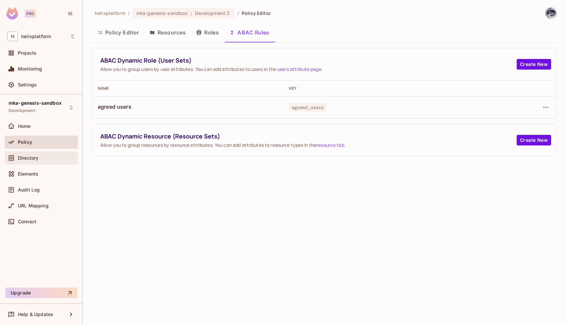
click at [25, 154] on div "Directory" at bounding box center [41, 158] width 68 height 8
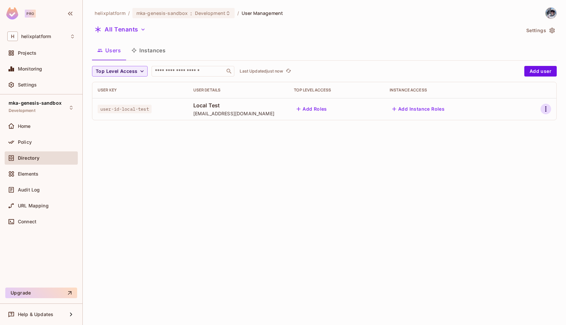
click at [549, 108] on button "button" at bounding box center [545, 109] width 11 height 11
click at [508, 154] on div "Edit Attributes" at bounding box center [519, 153] width 33 height 7
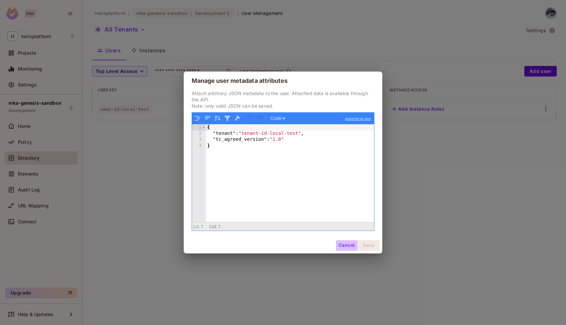
click at [347, 243] on button "Cancel" at bounding box center [347, 245] width 22 height 11
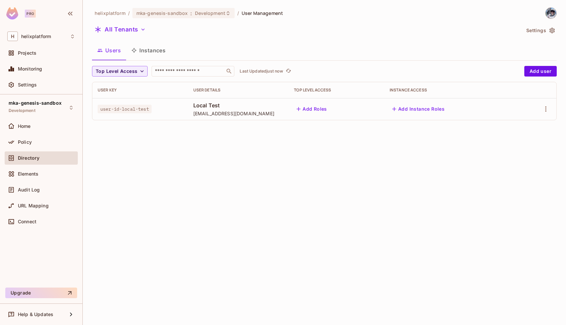
click at [152, 48] on button "Instances" at bounding box center [148, 50] width 45 height 17
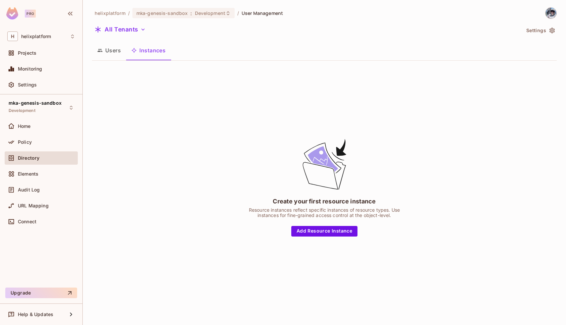
click at [109, 55] on button "Users" at bounding box center [109, 50] width 34 height 17
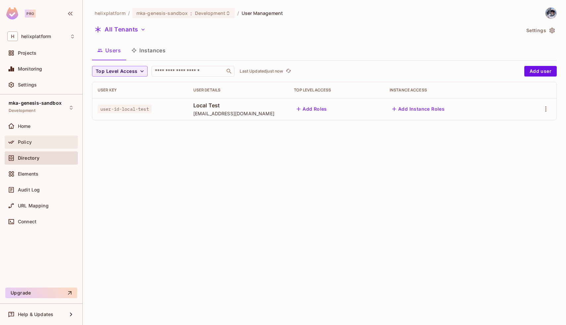
click at [26, 142] on span "Policy" at bounding box center [25, 141] width 14 height 5
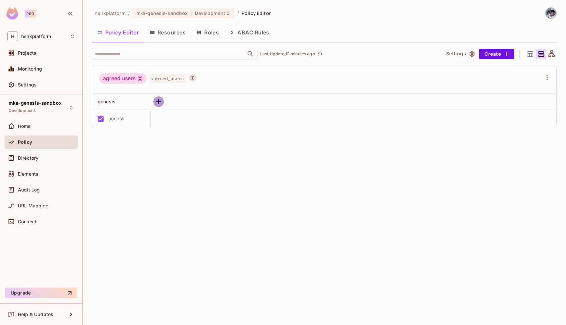
click at [159, 105] on icon "button" at bounding box center [158, 102] width 8 height 8
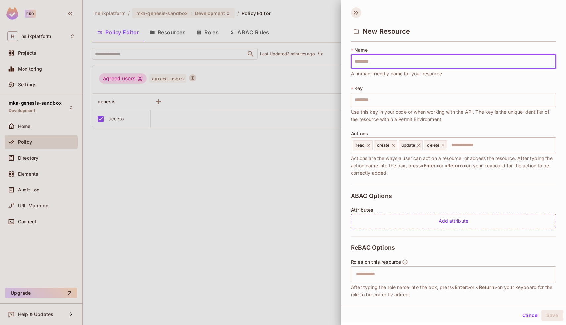
click at [354, 10] on icon at bounding box center [356, 12] width 11 height 11
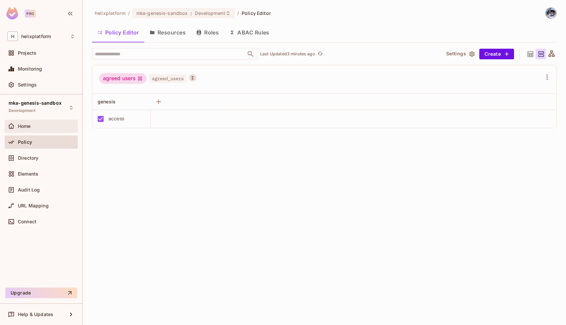
click at [38, 132] on div "Home" at bounding box center [41, 125] width 73 height 13
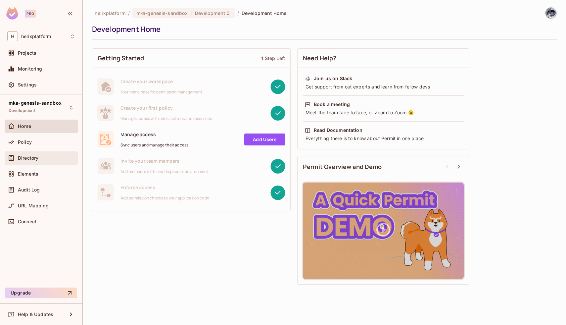
click at [32, 162] on div "Directory" at bounding box center [41, 157] width 73 height 13
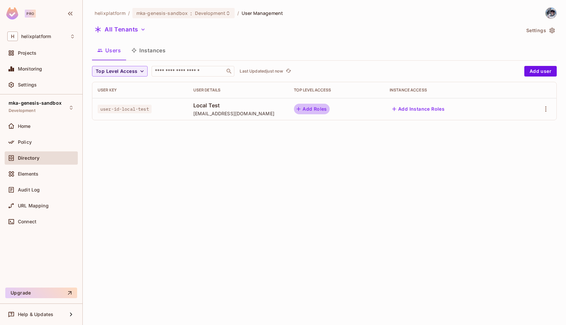
click at [314, 108] on button "Add Roles" at bounding box center [312, 109] width 36 height 11
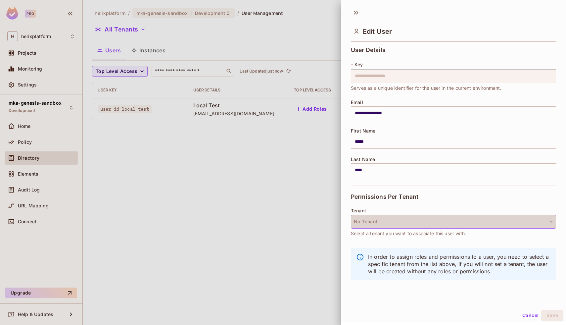
click at [373, 219] on button "No Tenant" at bounding box center [453, 221] width 205 height 14
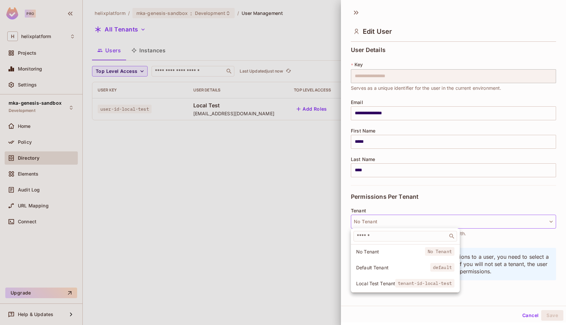
click at [371, 279] on li "Local Test Tenant tenant-id-local-test" at bounding box center [405, 283] width 109 height 14
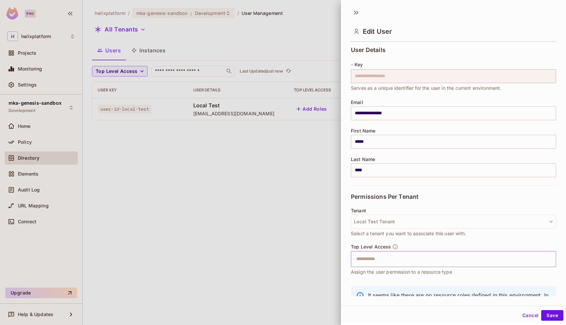
click at [373, 266] on div "​" at bounding box center [453, 259] width 205 height 16
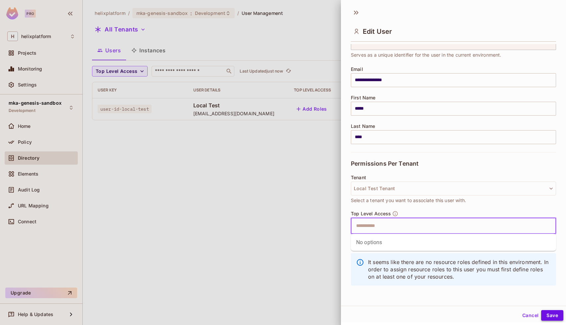
click at [556, 313] on button "Save" at bounding box center [552, 315] width 22 height 11
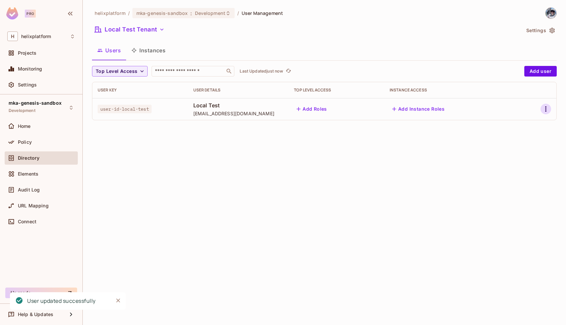
click at [541, 111] on button "button" at bounding box center [545, 109] width 11 height 11
click at [524, 127] on li "Edit" at bounding box center [517, 124] width 59 height 15
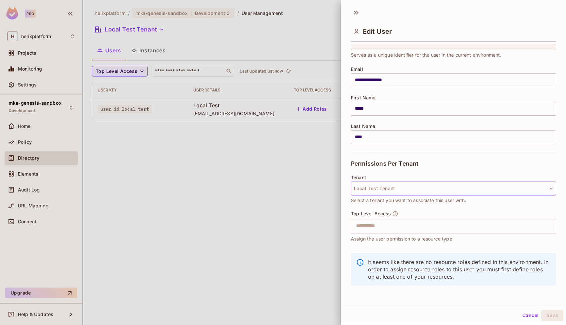
scroll to position [1, 0]
click at [530, 314] on button "Cancel" at bounding box center [530, 314] width 22 height 11
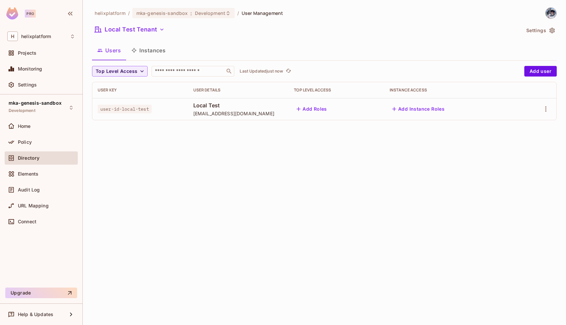
click at [480, 204] on div "helixplatform / mka-genesis-sandbox : Development / User Management Local Test …" at bounding box center [324, 162] width 483 height 325
click at [35, 146] on div "Policy" at bounding box center [41, 141] width 73 height 13
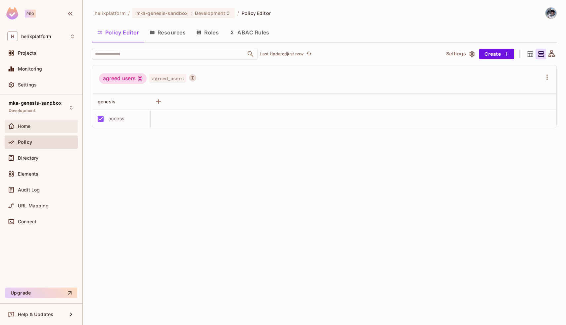
click at [30, 127] on span "Home" at bounding box center [24, 125] width 13 height 5
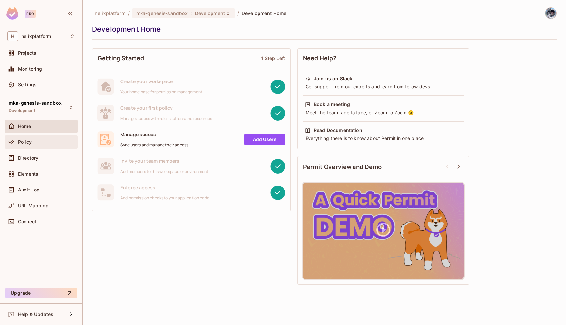
click at [29, 146] on div "Policy" at bounding box center [41, 141] width 73 height 13
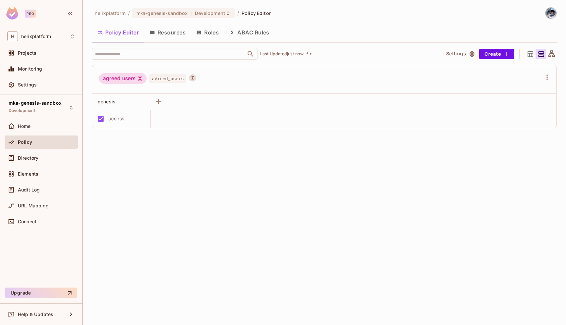
click at [221, 35] on button "Roles" at bounding box center [207, 32] width 33 height 17
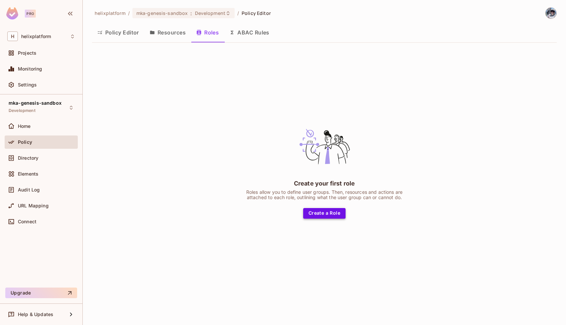
click at [311, 213] on button "Create a Role" at bounding box center [324, 213] width 42 height 11
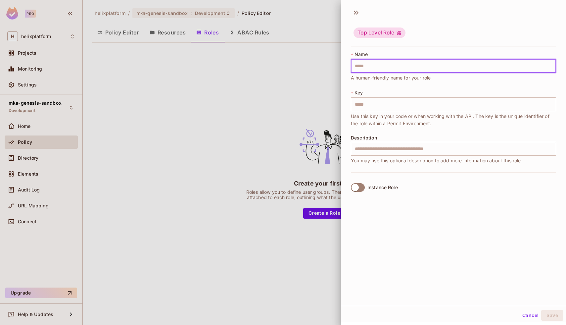
click at [427, 60] on input "text" at bounding box center [453, 66] width 205 height 14
type input "*"
type input "**"
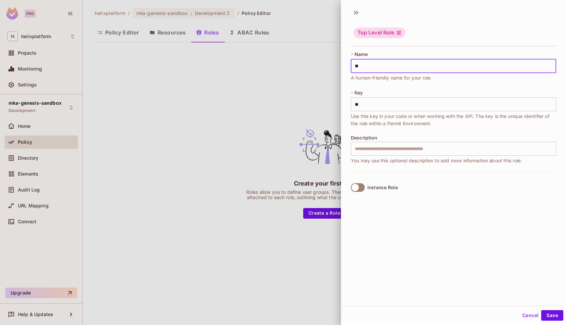
type input "***"
type input "****"
type input "*****"
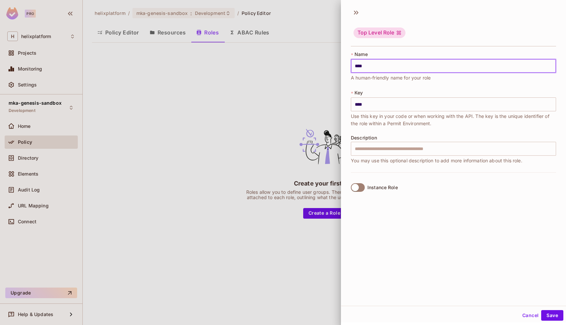
type input "*****"
type input "******"
type input "*******"
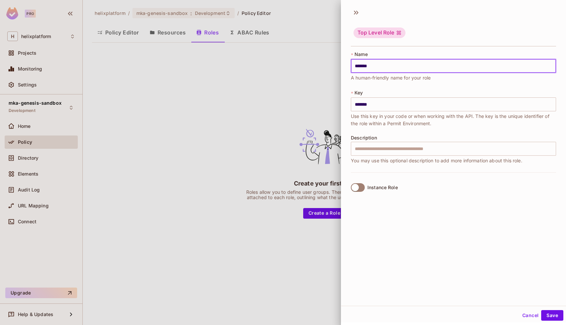
type input "*******"
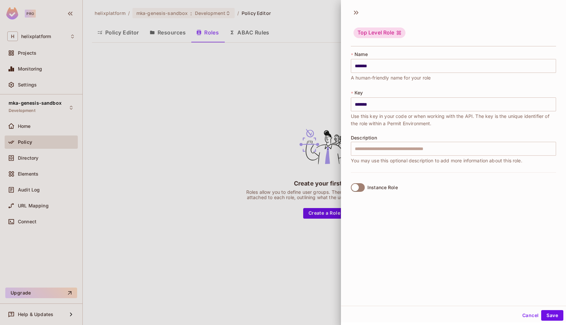
click at [533, 318] on button "Cancel" at bounding box center [530, 315] width 22 height 11
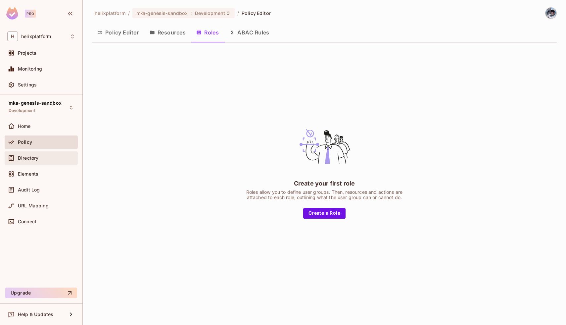
click at [27, 164] on div "Directory" at bounding box center [41, 157] width 73 height 13
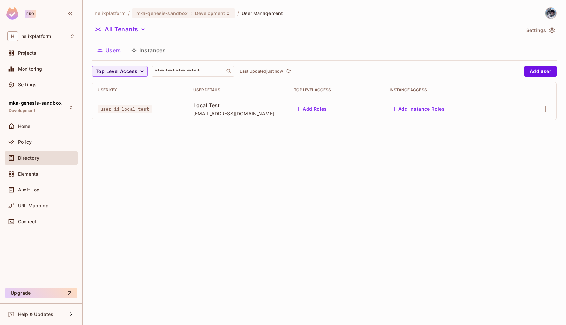
click at [554, 106] on td at bounding box center [535, 109] width 41 height 22
click at [549, 106] on button "button" at bounding box center [545, 109] width 11 height 11
click at [507, 169] on div "Delete User" at bounding box center [516, 167] width 26 height 7
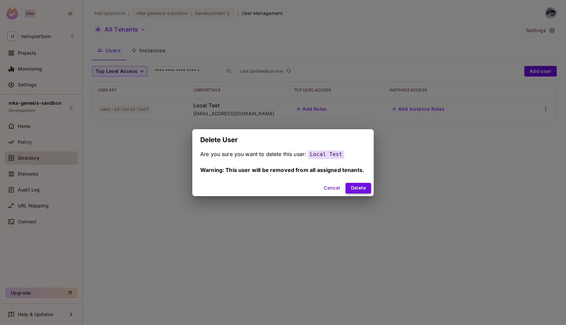
click at [361, 188] on button "Delete" at bounding box center [357, 188] width 25 height 11
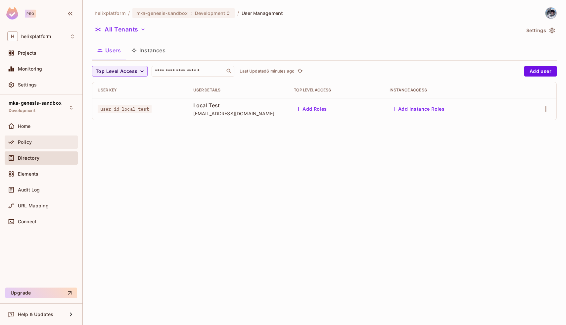
click at [23, 139] on span "Policy" at bounding box center [25, 141] width 14 height 5
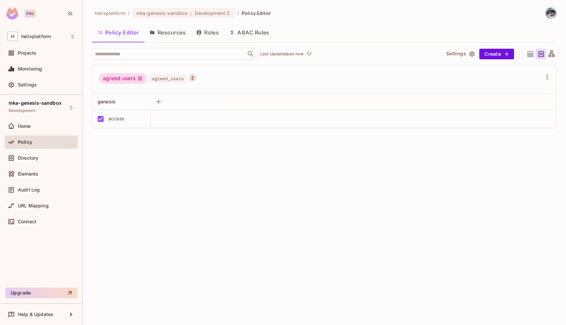
click at [205, 34] on button "Roles" at bounding box center [207, 32] width 33 height 17
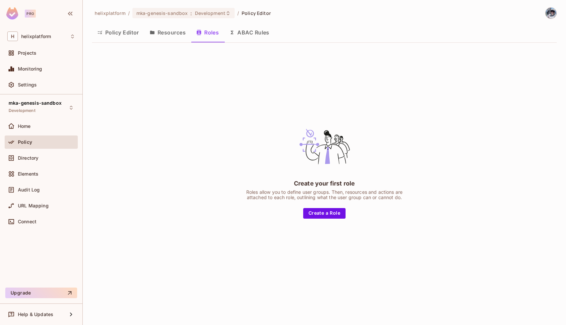
click at [317, 219] on div "Create your first role Roles allow you to define user groups. Then, resources a…" at bounding box center [324, 169] width 464 height 242
click at [316, 215] on button "Create a Role" at bounding box center [324, 213] width 42 height 11
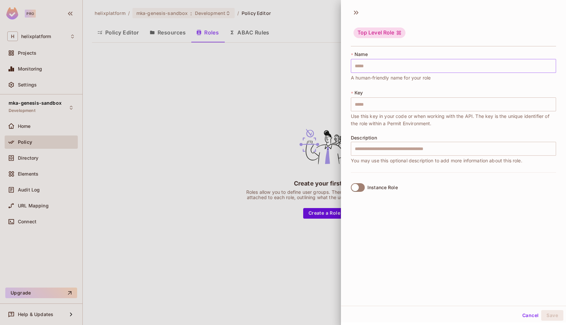
click at [382, 67] on input "text" at bounding box center [453, 66] width 205 height 14
type input "*"
type input "**"
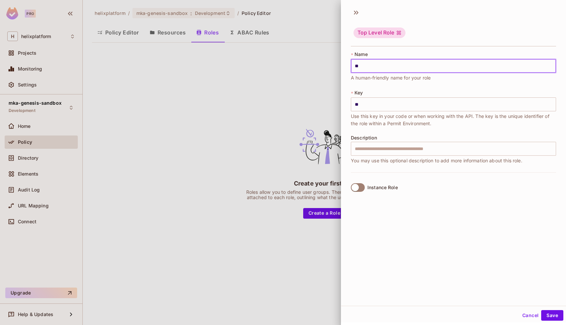
type input "***"
type input "****"
type input "*****"
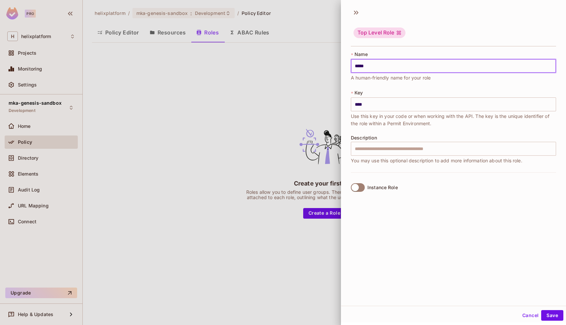
type input "*****"
type input "******"
type input "*******"
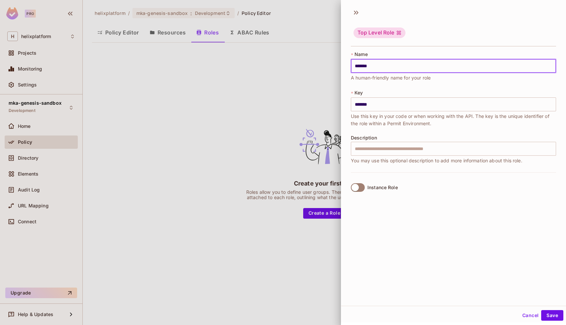
type input "*******"
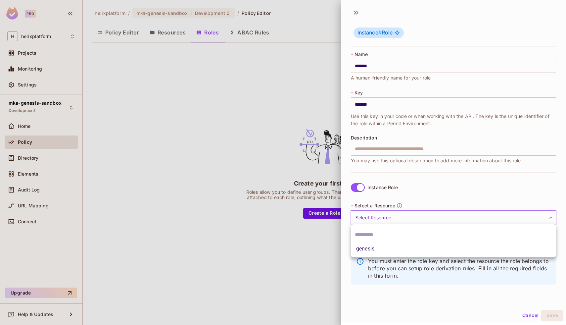
click at [425, 213] on body "Pro H helixplatform Projects Monitoring Settings mka-genesis-sandbox Developmen…" at bounding box center [283, 162] width 566 height 325
click at [405, 248] on li "genesis" at bounding box center [453, 248] width 205 height 12
type input "*******"
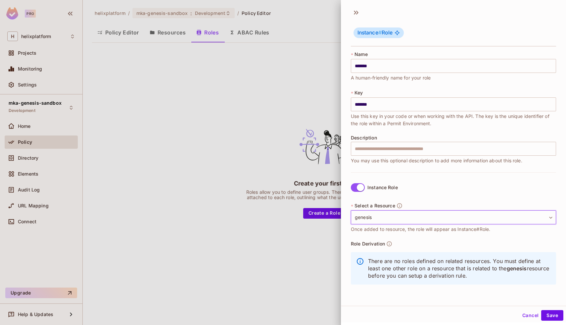
click at [402, 241] on div "Role Derivation There are no roles defined on related resources. You must defin…" at bounding box center [453, 264] width 205 height 48
click at [358, 191] on label "Instance Role" at bounding box center [373, 186] width 50 height 14
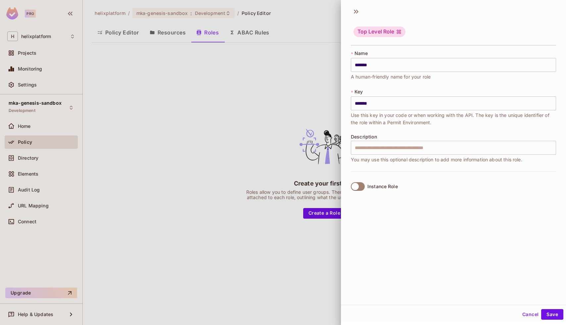
click at [382, 24] on div "Top Level Role" at bounding box center [453, 32] width 205 height 26
click at [372, 104] on input "*******" at bounding box center [453, 103] width 205 height 14
click at [253, 77] on div at bounding box center [283, 162] width 566 height 325
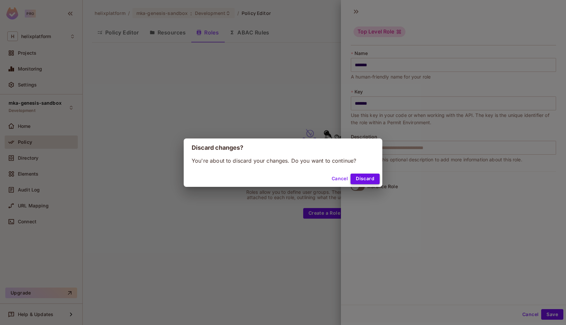
click at [359, 178] on button "Discard" at bounding box center [364, 178] width 29 height 11
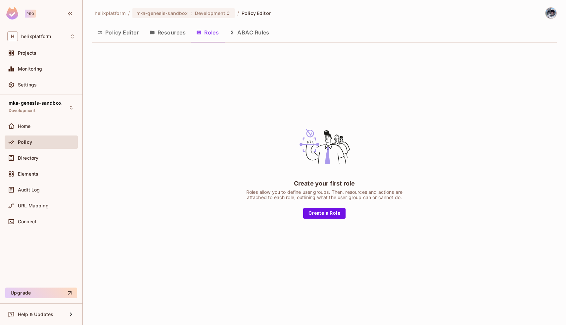
click at [247, 24] on button "ABAC Rules" at bounding box center [249, 32] width 51 height 17
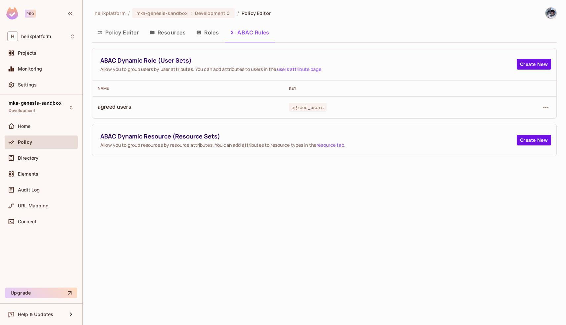
click at [138, 61] on span "ABAC Dynamic Role (User Sets)" at bounding box center [308, 60] width 416 height 8
click at [136, 66] on span "Allow you to group users by user attributes. You can add attributes to users in…" at bounding box center [308, 69] width 416 height 6
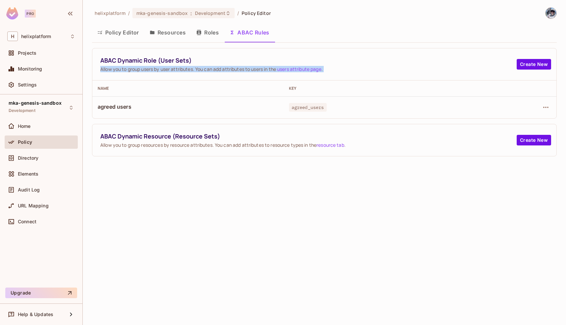
click at [136, 66] on span "Allow you to group users by user attributes. You can add attributes to users in…" at bounding box center [308, 69] width 416 height 6
click at [215, 70] on span "Allow you to group users by user attributes. You can add attributes to users in…" at bounding box center [308, 69] width 416 height 6
click at [258, 66] on span "Allow you to group users by user attributes. You can add attributes to users in…" at bounding box center [308, 69] width 416 height 6
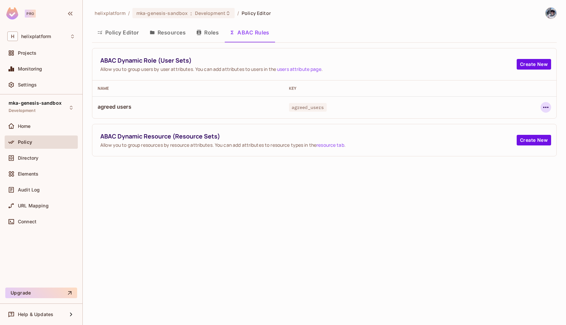
click at [546, 111] on icon "button" at bounding box center [546, 107] width 8 height 8
click at [489, 124] on div "Edit Dynamic Role (User Set)" at bounding box center [500, 122] width 65 height 7
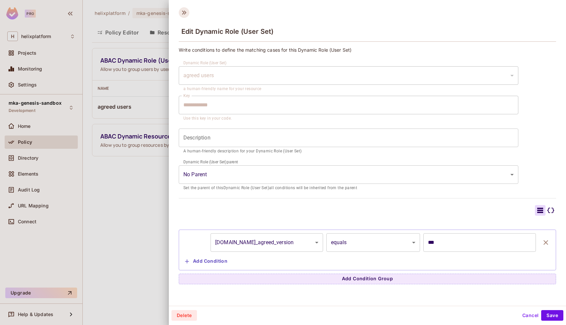
click at [181, 11] on icon at bounding box center [184, 12] width 11 height 11
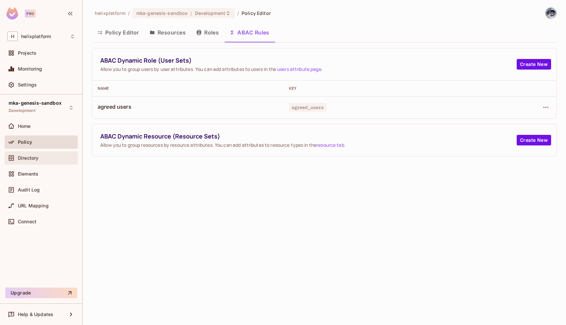
click at [41, 160] on div "Directory" at bounding box center [46, 157] width 57 height 5
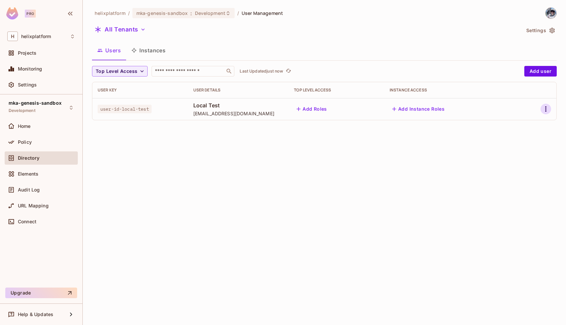
click at [548, 108] on icon "button" at bounding box center [546, 109] width 8 height 8
click at [526, 152] on div "Edit Attributes" at bounding box center [519, 153] width 33 height 7
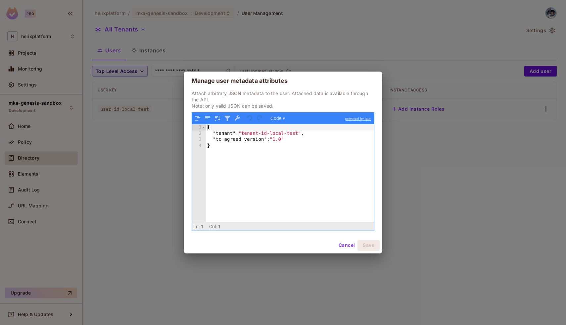
click at [253, 136] on div "{ "tenant" : "tenant-id-local-test" , "tc_agreed_version" : "1.0" }" at bounding box center [290, 178] width 168 height 109
click at [247, 140] on div "{ "tenant" : "tenant-id-local-test" , "tc_agreed_version" : "1.0" }" at bounding box center [290, 178] width 168 height 109
click at [299, 144] on div "{ "tenant" : "tenant-id-local-test" , "tc_agreed_version" : "1.0" }" at bounding box center [290, 178] width 168 height 109
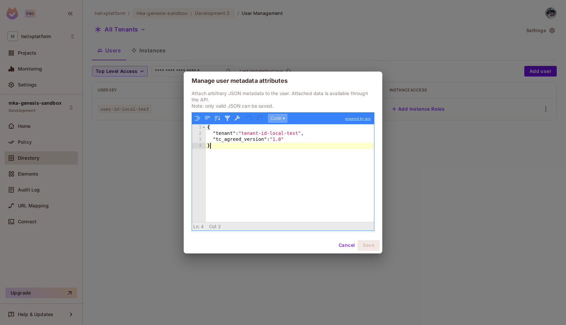
click at [284, 115] on button "Code ▾" at bounding box center [277, 118] width 19 height 9
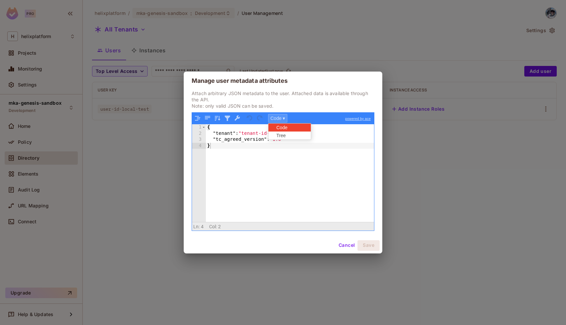
scroll to position [4, 0]
click at [301, 102] on p "Attach arbitrary JSON metadata to the user. Attached data is available through …" at bounding box center [283, 99] width 183 height 19
click at [353, 246] on button "Cancel" at bounding box center [347, 245] width 22 height 11
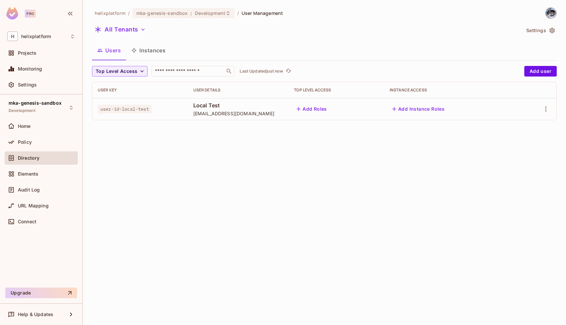
click at [162, 50] on button "Instances" at bounding box center [148, 50] width 45 height 17
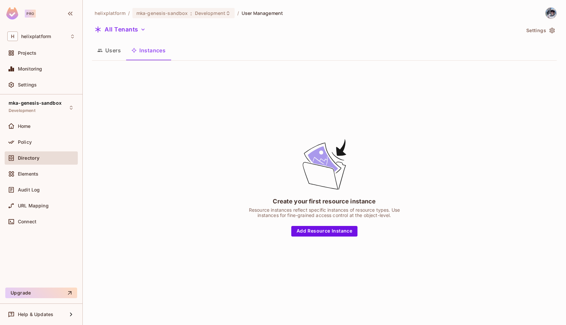
click at [109, 51] on button "Users" at bounding box center [109, 50] width 34 height 17
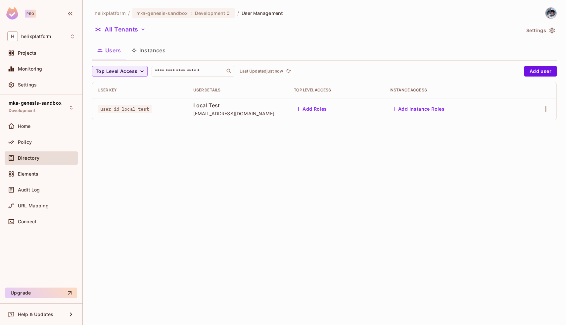
click at [149, 50] on button "Instances" at bounding box center [148, 50] width 45 height 17
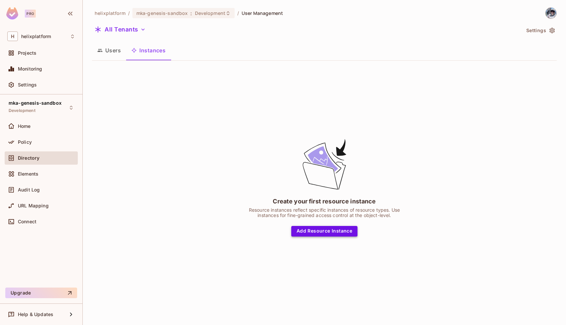
click at [320, 230] on button "Add Resource Instance" at bounding box center [324, 231] width 66 height 11
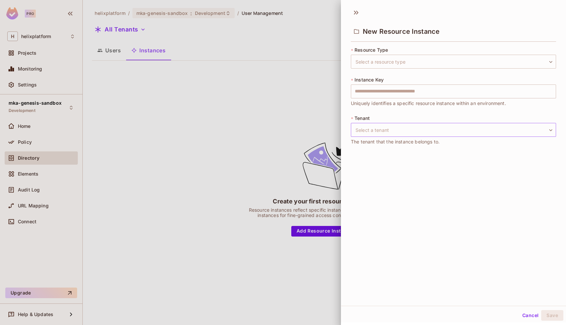
click at [377, 131] on body "Pro H helixplatform Projects Monitoring Settings mka-genesis-sandbox Developmen…" at bounding box center [283, 162] width 566 height 325
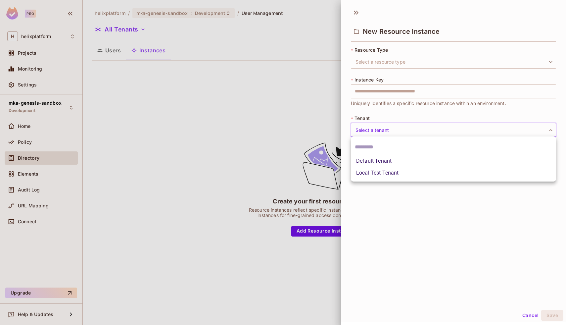
click at [373, 174] on li "Local Test Tenant" at bounding box center [453, 173] width 205 height 12
type input "**********"
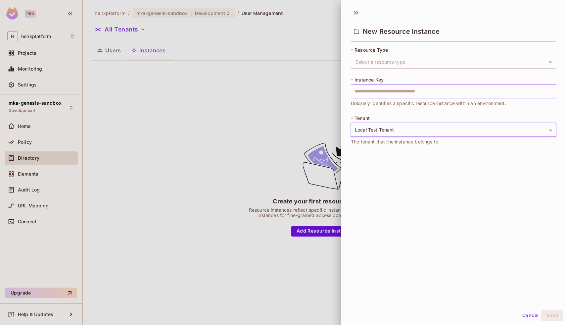
click at [377, 91] on input "text" at bounding box center [453, 91] width 205 height 14
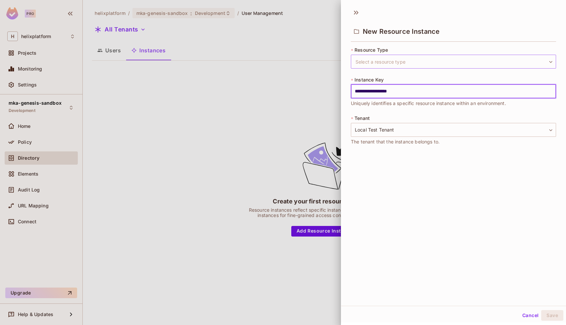
type input "**********"
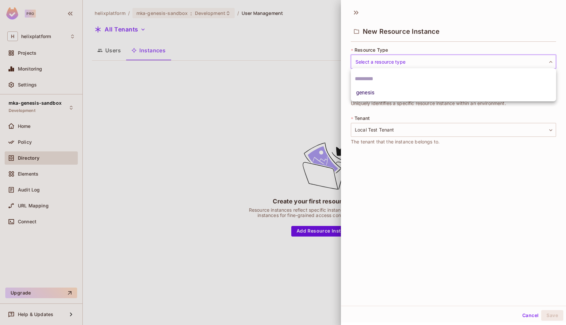
click at [368, 57] on body "**********" at bounding box center [283, 162] width 566 height 325
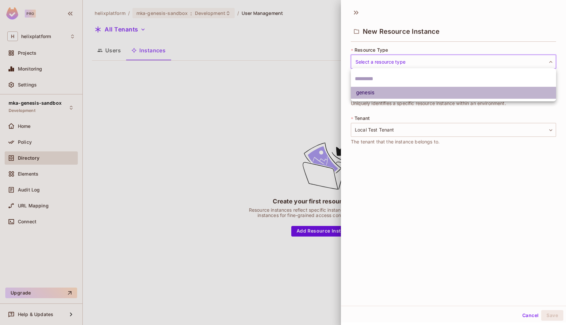
click at [371, 93] on li "genesis" at bounding box center [453, 93] width 205 height 12
type input "*******"
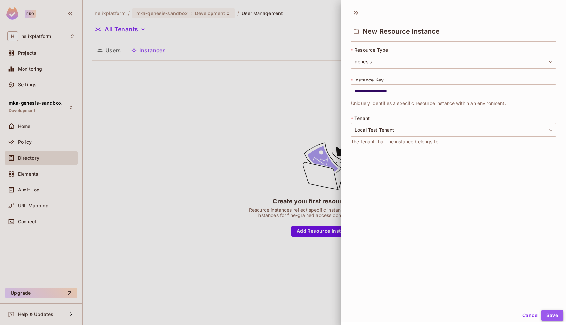
click at [556, 315] on button "Save" at bounding box center [552, 315] width 22 height 11
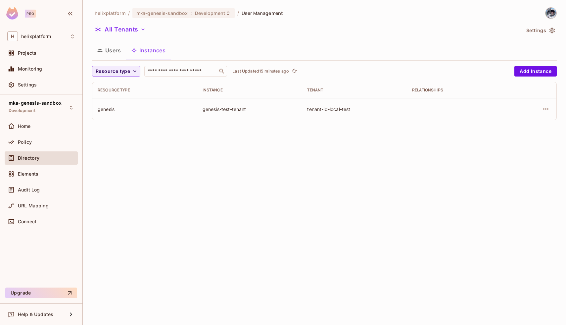
click at [112, 48] on button "Users" at bounding box center [109, 50] width 34 height 17
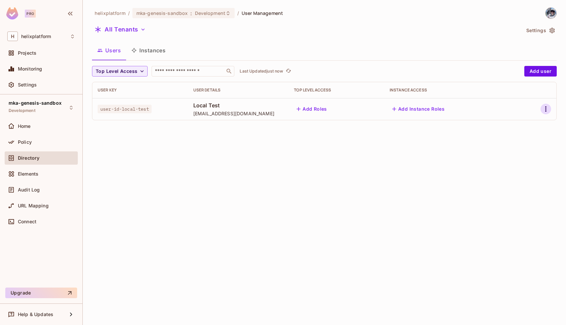
click at [544, 108] on icon "button" at bounding box center [546, 109] width 8 height 8
click at [505, 166] on div "Delete User" at bounding box center [516, 167] width 26 height 7
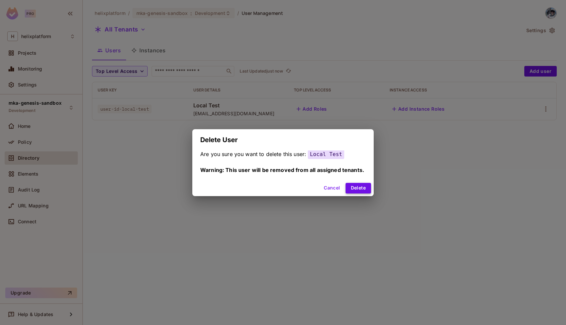
click at [368, 191] on button "Delete" at bounding box center [357, 188] width 25 height 11
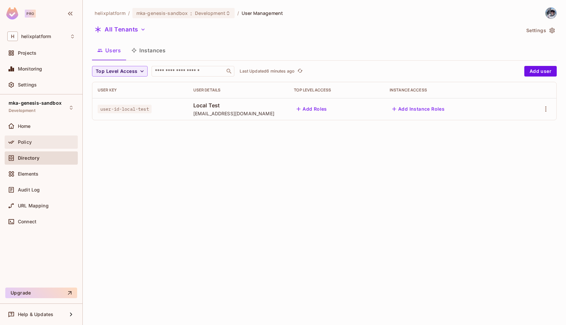
click at [32, 144] on div "Policy" at bounding box center [46, 141] width 57 height 5
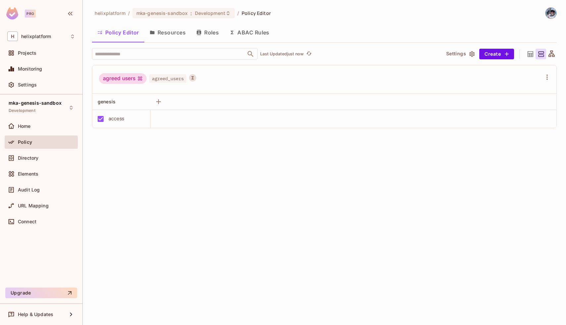
click at [118, 119] on div "access" at bounding box center [117, 118] width 16 height 7
copy div "access"
click at [153, 146] on div "helixplatform / mka-genesis-sandbox : Development / Policy Editor Policy Editor…" at bounding box center [324, 162] width 483 height 325
click at [120, 78] on div "agreed users" at bounding box center [123, 78] width 48 height 11
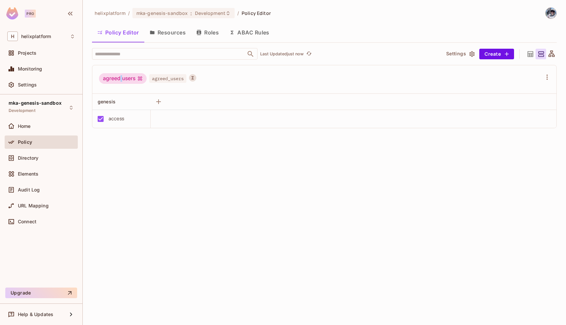
click at [120, 78] on div "agreed users" at bounding box center [123, 78] width 48 height 11
click at [195, 77] on icon "A User Set is a dynamically conditioned role, grouping users based on real-time…" at bounding box center [192, 77] width 5 height 5
click at [194, 76] on icon "A User Set is a dynamically conditioned role, grouping users based on real-time…" at bounding box center [192, 77] width 2 height 3
click at [122, 79] on div "agreed users" at bounding box center [123, 78] width 48 height 11
click at [32, 158] on span "Directory" at bounding box center [28, 157] width 21 height 5
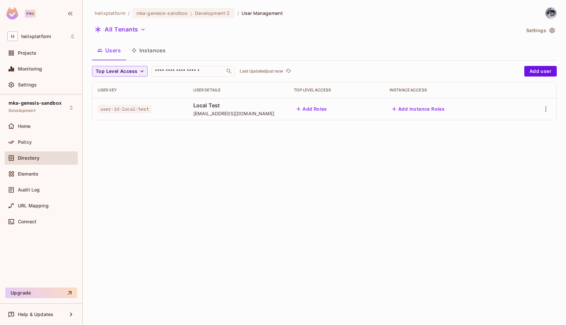
click at [149, 50] on button "Instances" at bounding box center [148, 50] width 45 height 17
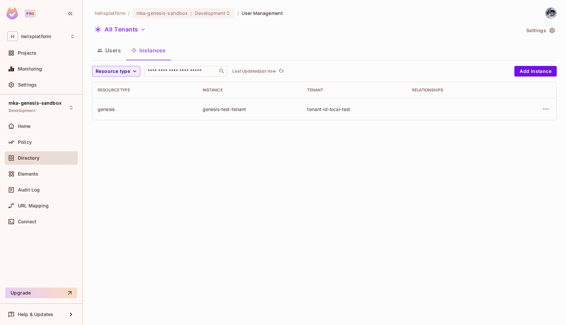
click at [109, 49] on button "Users" at bounding box center [109, 50] width 34 height 17
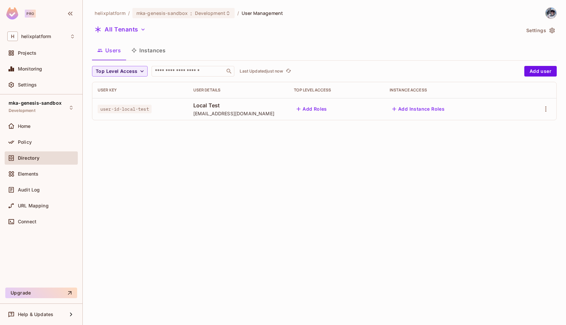
click at [162, 50] on button "Instances" at bounding box center [148, 50] width 45 height 17
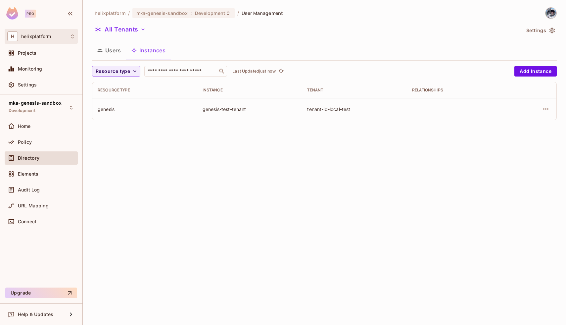
click at [39, 42] on div "H helixplatform" at bounding box center [41, 36] width 73 height 15
click at [39, 42] on div at bounding box center [283, 162] width 566 height 325
click at [187, 13] on div "mka-genesis-sandbox : Development" at bounding box center [179, 13] width 86 height 6
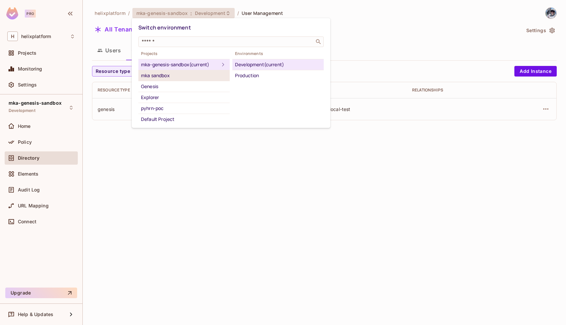
click at [182, 75] on div "mka sandbox" at bounding box center [184, 75] width 86 height 8
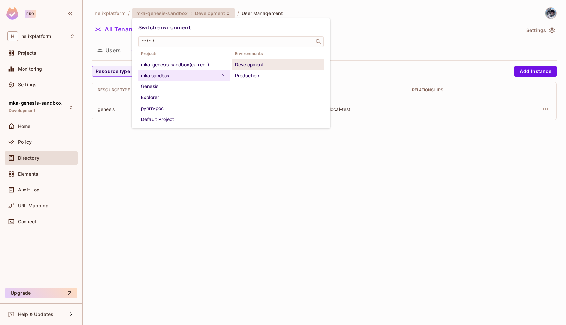
click at [258, 66] on div "Development" at bounding box center [278, 65] width 86 height 8
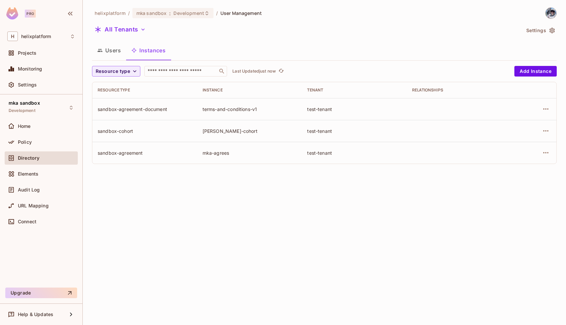
click at [109, 60] on div "Users Instances" at bounding box center [324, 51] width 464 height 18
click at [111, 43] on button "Users" at bounding box center [109, 50] width 34 height 17
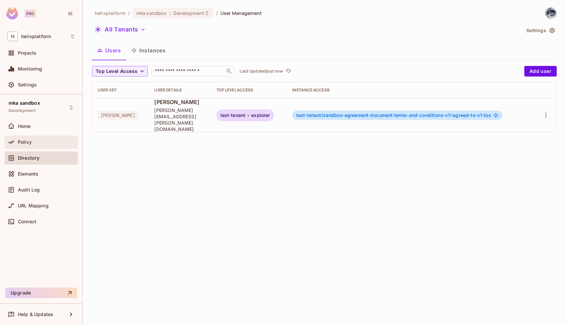
click at [35, 143] on div "Policy" at bounding box center [46, 141] width 57 height 5
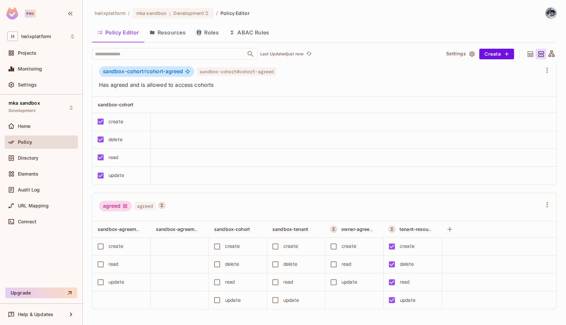
scroll to position [185, 0]
click at [349, 250] on div "create" at bounding box center [352, 246] width 51 height 14
click at [344, 245] on div "create" at bounding box center [348, 244] width 15 height 7
click at [243, 33] on button "ABAC Rules" at bounding box center [249, 32] width 51 height 17
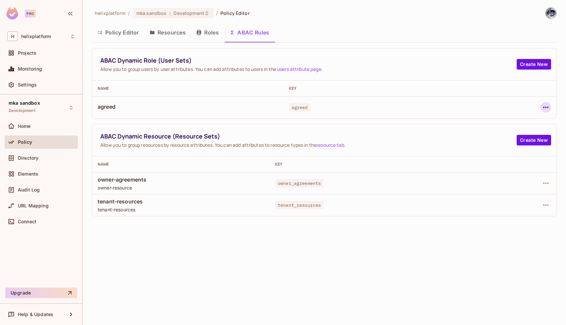
click at [545, 108] on icon "button" at bounding box center [545, 107] width 5 height 1
click at [519, 123] on div "Edit Dynamic Role (User Set)" at bounding box center [500, 122] width 65 height 7
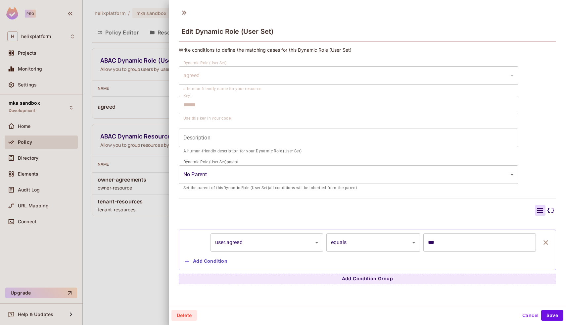
scroll to position [1, 0]
click at [187, 11] on icon at bounding box center [184, 11] width 11 height 11
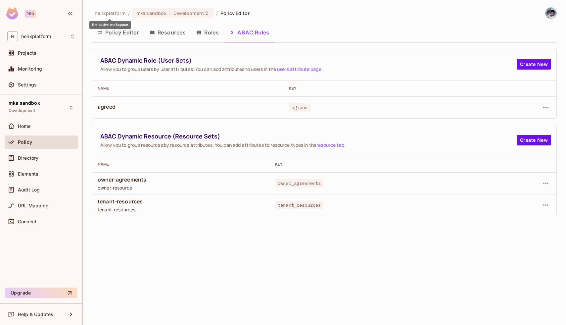
click at [108, 14] on span "helixplatform" at bounding box center [110, 13] width 31 height 6
click at [166, 10] on div "mka sandbox : Development" at bounding box center [168, 13] width 65 height 6
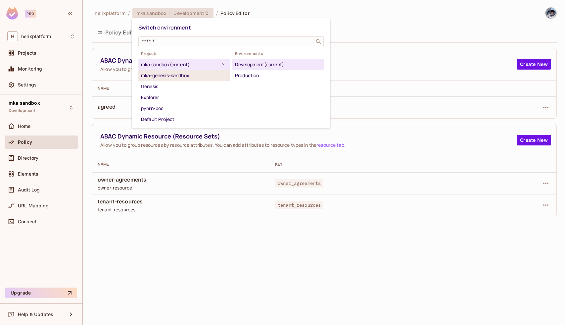
click at [164, 73] on div "mka-genesis-sandbox" at bounding box center [184, 75] width 86 height 8
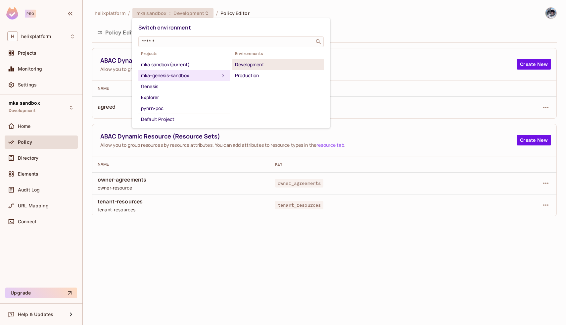
click at [246, 63] on div "Development" at bounding box center [278, 65] width 86 height 8
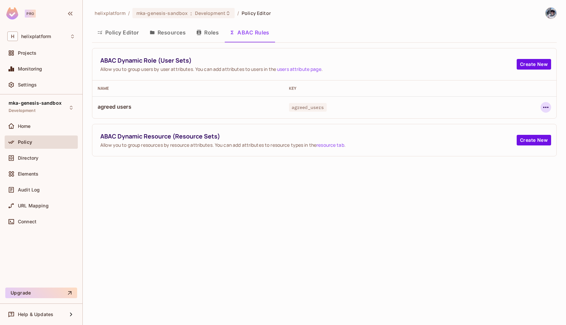
click at [547, 109] on icon "button" at bounding box center [546, 107] width 8 height 8
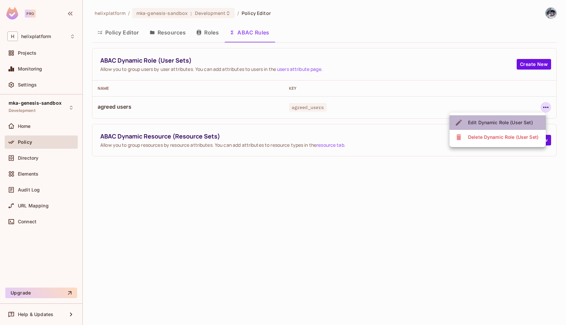
click at [507, 119] on div "Edit Dynamic Role (User Set)" at bounding box center [500, 122] width 65 height 7
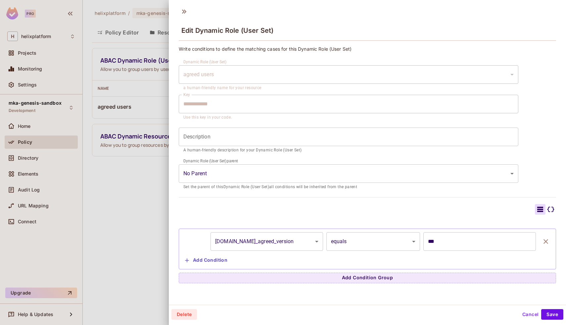
click at [244, 240] on body "**********" at bounding box center [283, 162] width 566 height 325
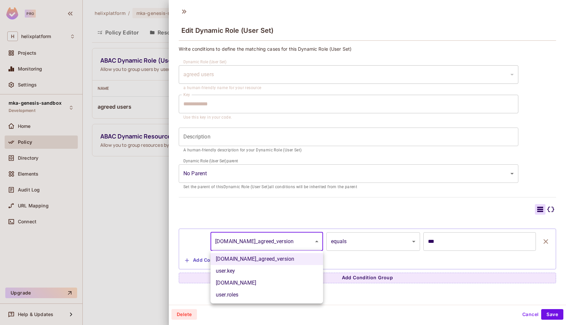
click at [244, 240] on div at bounding box center [283, 162] width 566 height 325
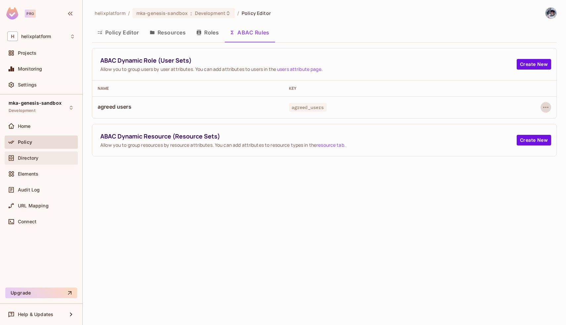
click at [34, 158] on span "Directory" at bounding box center [28, 157] width 21 height 5
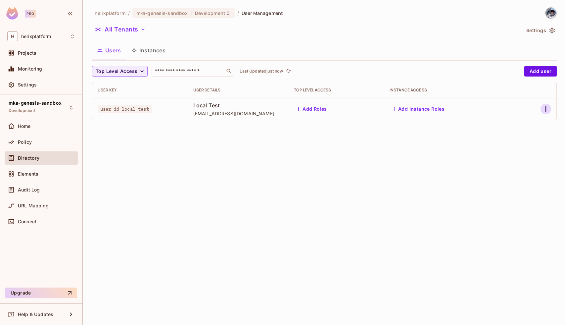
click at [542, 112] on icon "button" at bounding box center [546, 109] width 8 height 8
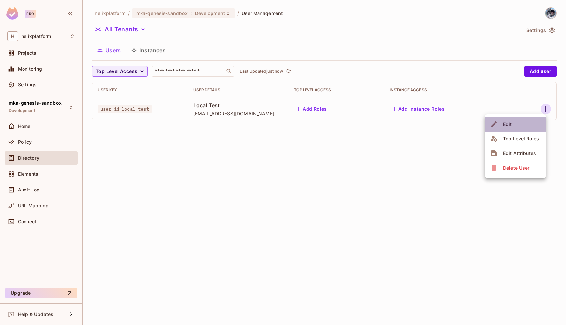
click at [530, 121] on li "Edit" at bounding box center [515, 124] width 62 height 15
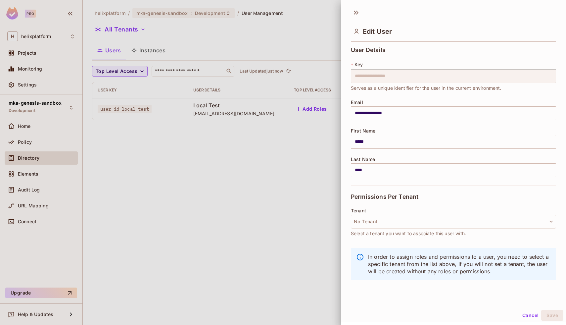
scroll to position [1, 0]
click at [354, 12] on icon at bounding box center [356, 11] width 11 height 11
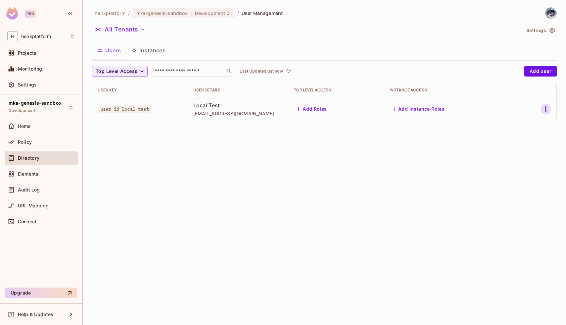
click at [543, 110] on icon "button" at bounding box center [546, 109] width 8 height 8
click at [520, 155] on div "Edit Attributes" at bounding box center [519, 153] width 33 height 7
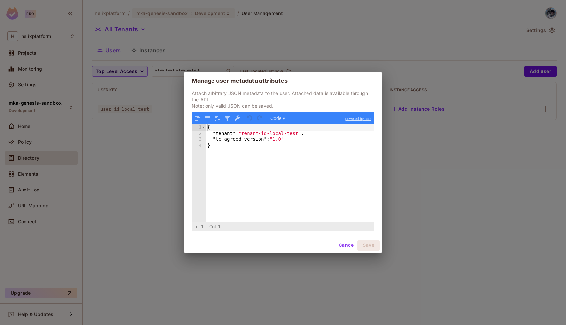
click at [226, 139] on div "{ "tenant" : "tenant-id-local-test" , "tc_agreed_version" : "1.0" }" at bounding box center [290, 178] width 168 height 109
click at [345, 243] on button "Cancel" at bounding box center [347, 245] width 22 height 11
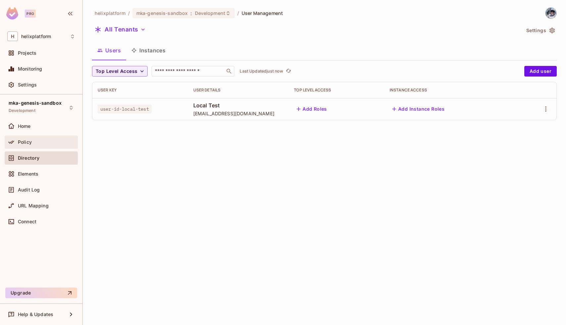
click at [34, 141] on div "Policy" at bounding box center [46, 141] width 57 height 5
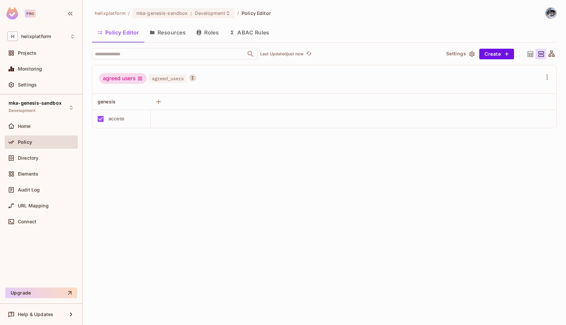
click at [264, 29] on button "ABAC Rules" at bounding box center [249, 32] width 51 height 17
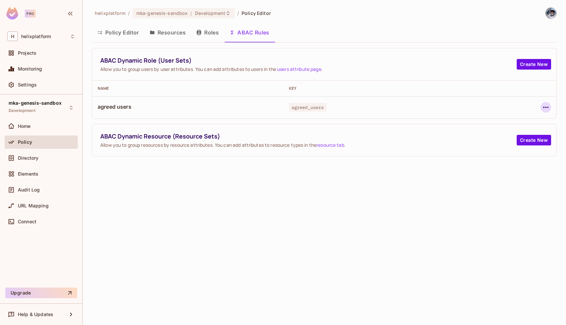
click at [548, 108] on icon "button" at bounding box center [546, 107] width 8 height 8
click at [512, 121] on div "Edit Dynamic Role (User Set)" at bounding box center [500, 122] width 65 height 7
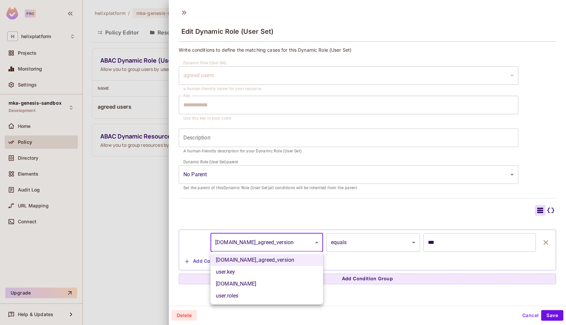
click at [315, 243] on body "**********" at bounding box center [283, 162] width 566 height 325
click at [290, 271] on li "user.key" at bounding box center [266, 272] width 112 height 12
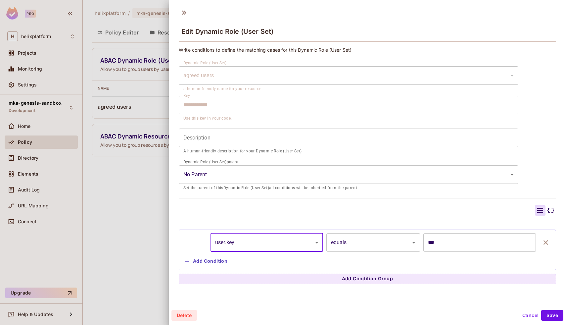
click at [287, 247] on body "**********" at bounding box center [283, 162] width 566 height 325
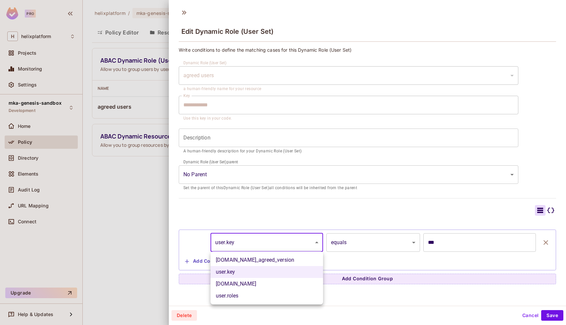
click at [281, 264] on li "user.tc_agreed_version" at bounding box center [266, 260] width 112 height 12
type input "**********"
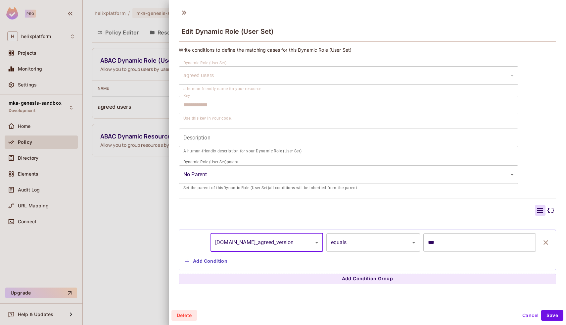
click at [323, 296] on div "**********" at bounding box center [367, 155] width 397 height 301
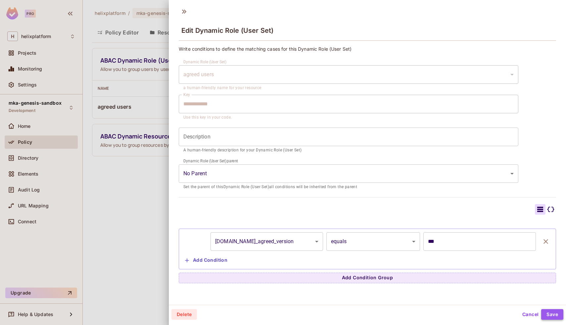
click at [555, 315] on button "Save" at bounding box center [552, 314] width 22 height 11
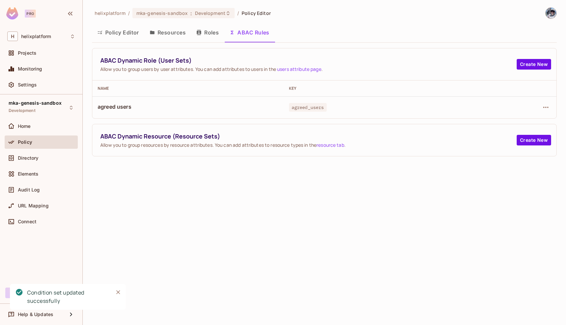
click at [118, 287] on button "Close" at bounding box center [118, 292] width 10 height 10
click at [27, 148] on div "Policy" at bounding box center [41, 143] width 73 height 16
click at [27, 163] on div "Directory" at bounding box center [41, 157] width 73 height 13
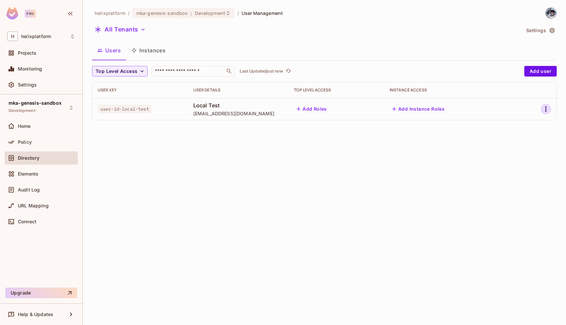
click at [542, 109] on icon "button" at bounding box center [546, 109] width 8 height 8
click at [369, 259] on div at bounding box center [283, 162] width 566 height 325
click at [156, 50] on button "Instances" at bounding box center [148, 50] width 45 height 17
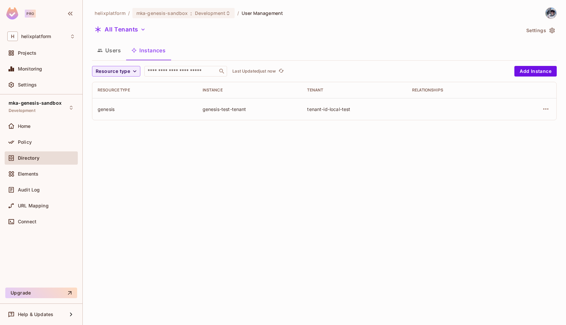
click at [107, 48] on button "Users" at bounding box center [109, 50] width 34 height 17
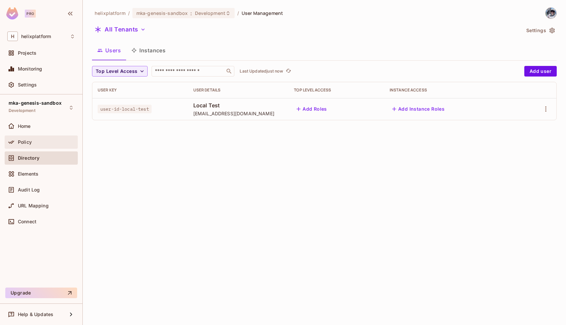
click at [27, 143] on span "Policy" at bounding box center [25, 141] width 14 height 5
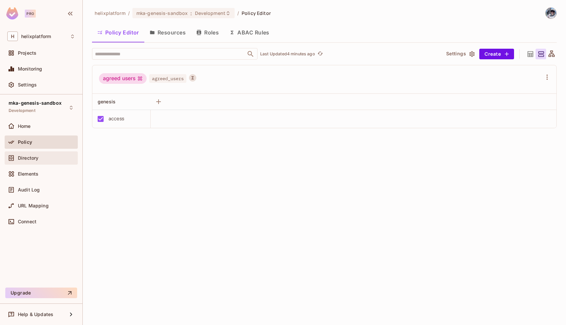
click at [32, 155] on span "Directory" at bounding box center [28, 157] width 21 height 5
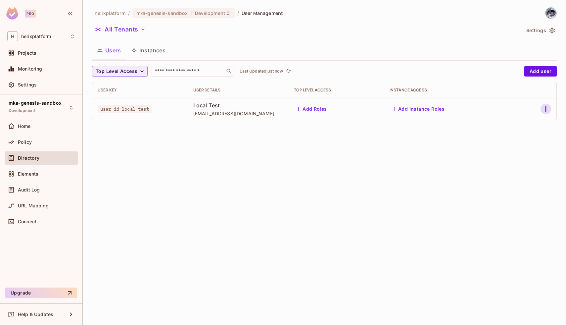
click at [548, 109] on icon "button" at bounding box center [546, 109] width 8 height 8
click at [510, 167] on div "Delete User" at bounding box center [516, 167] width 26 height 7
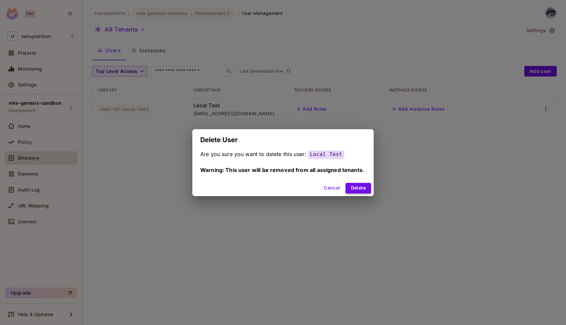
click at [354, 187] on button "Delete" at bounding box center [357, 188] width 25 height 11
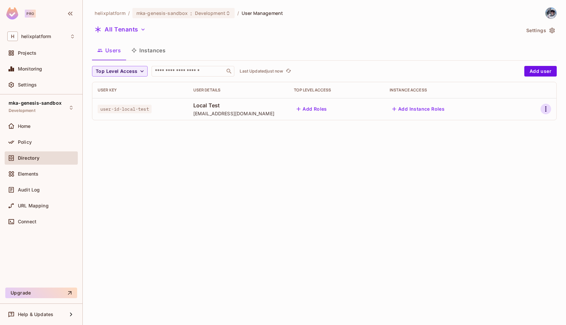
click at [549, 108] on button "button" at bounding box center [545, 109] width 11 height 11
click at [510, 166] on div "Delete User" at bounding box center [516, 167] width 26 height 7
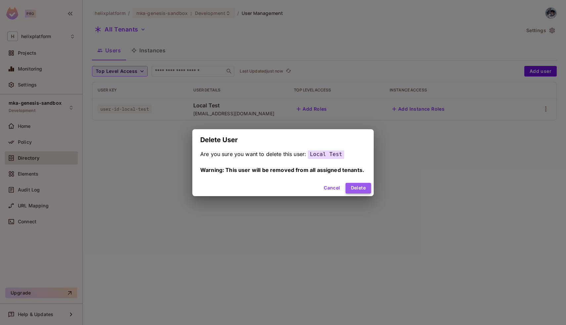
click at [355, 191] on button "Delete" at bounding box center [357, 188] width 25 height 11
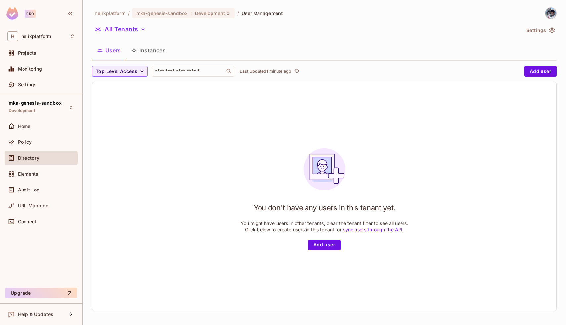
click at [150, 52] on button "Instances" at bounding box center [148, 50] width 45 height 17
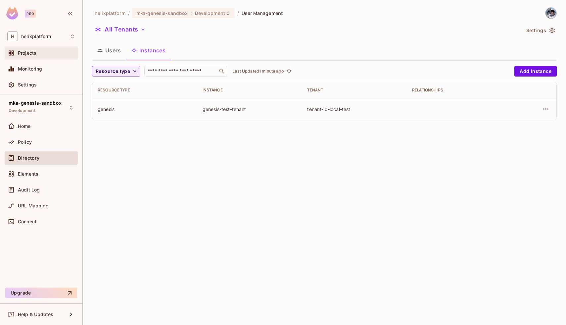
click at [22, 53] on span "Projects" at bounding box center [27, 52] width 19 height 5
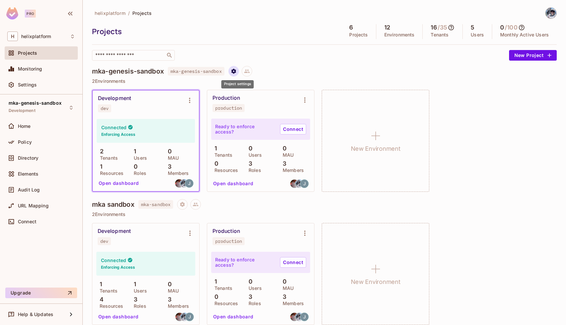
click at [236, 72] on icon "Project settings" at bounding box center [233, 70] width 5 height 5
click at [274, 59] on div at bounding box center [283, 162] width 566 height 325
click at [121, 74] on h4 "mka-genesis-sandbox" at bounding box center [128, 71] width 72 height 8
click at [192, 101] on icon "Environment settings" at bounding box center [190, 100] width 8 height 8
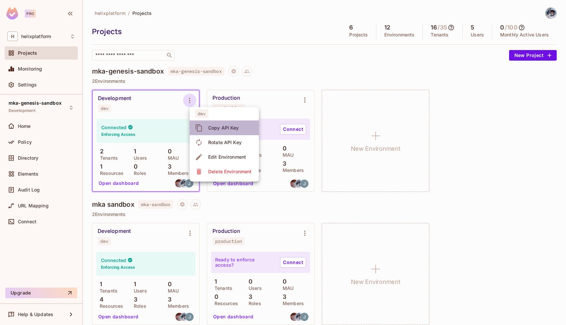
click at [221, 130] on div "Copy API Key" at bounding box center [223, 127] width 31 height 7
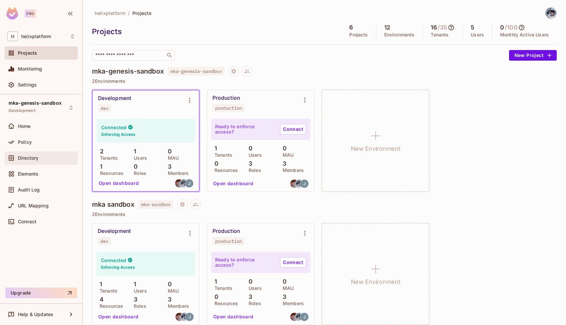
click at [22, 159] on span "Directory" at bounding box center [28, 157] width 21 height 5
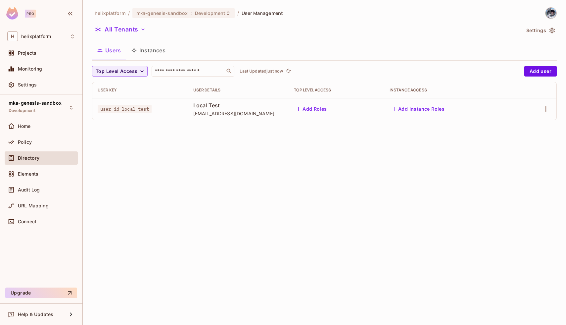
click at [139, 109] on span "user-id-local-test" at bounding box center [125, 109] width 54 height 9
copy span "user-id-local-test"
click at [544, 112] on icon "button" at bounding box center [546, 109] width 8 height 8
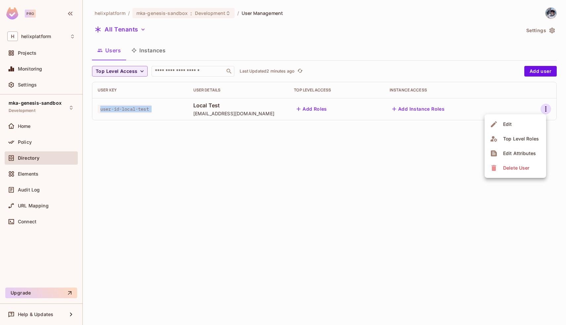
click at [498, 169] on div "Delete User" at bounding box center [510, 167] width 41 height 11
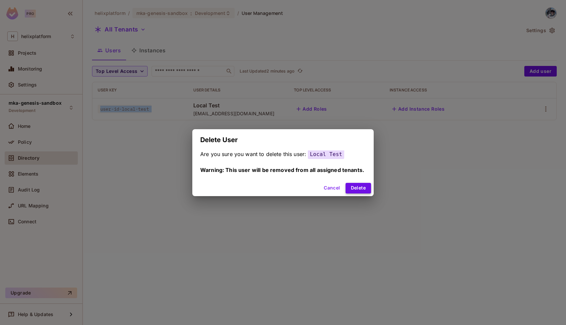
click at [359, 186] on button "Delete" at bounding box center [357, 188] width 25 height 11
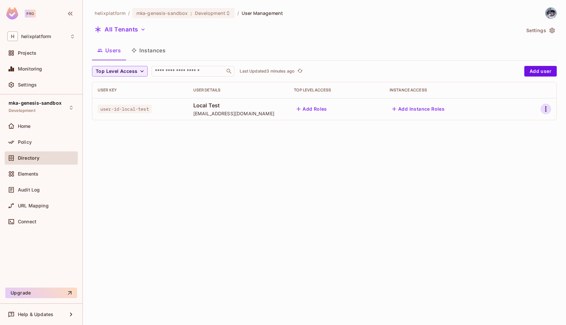
click at [546, 109] on icon "button" at bounding box center [545, 108] width 1 height 5
click at [506, 167] on div "Delete User" at bounding box center [516, 167] width 26 height 7
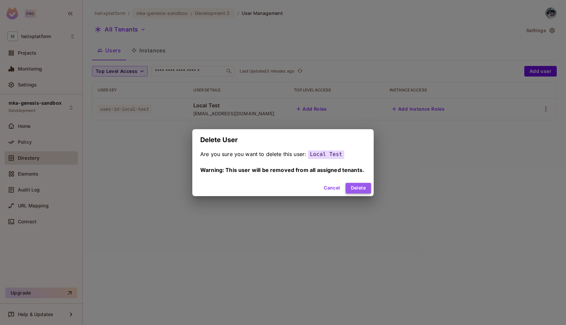
click at [361, 184] on button "Delete" at bounding box center [357, 188] width 25 height 11
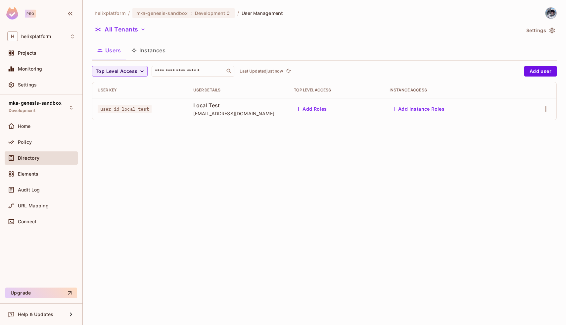
click at [540, 115] on td at bounding box center [535, 109] width 41 height 22
click at [542, 110] on icon "button" at bounding box center [546, 109] width 8 height 8
click at [509, 171] on div "Delete User" at bounding box center [516, 167] width 26 height 7
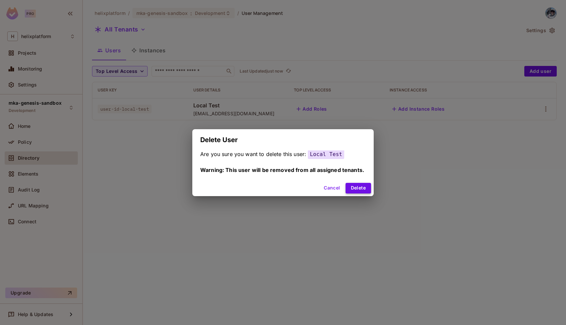
click at [357, 188] on button "Delete" at bounding box center [357, 188] width 25 height 11
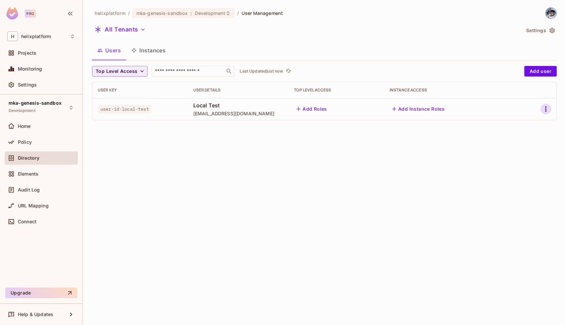
click at [547, 111] on icon "button" at bounding box center [546, 109] width 8 height 8
click at [514, 169] on div "Delete User" at bounding box center [516, 167] width 26 height 7
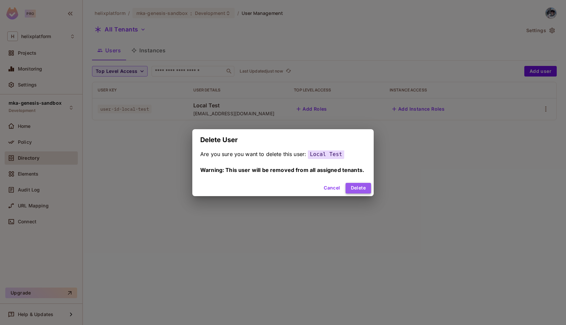
click at [354, 190] on button "Delete" at bounding box center [357, 188] width 25 height 11
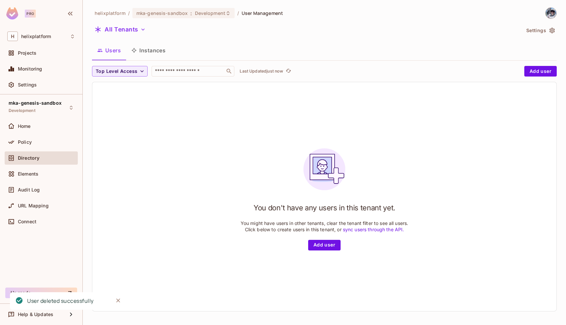
click at [116, 300] on icon "Close" at bounding box center [118, 300] width 7 height 7
click at [153, 51] on button "Instances" at bounding box center [148, 50] width 45 height 17
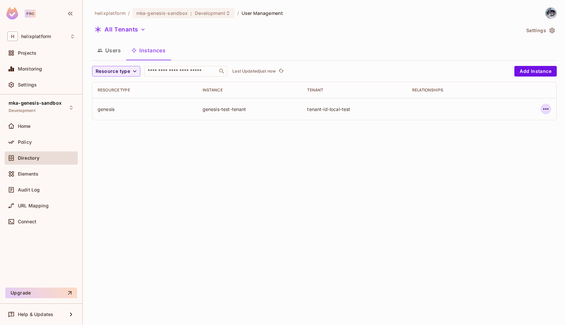
click at [550, 111] on button "button" at bounding box center [545, 109] width 11 height 11
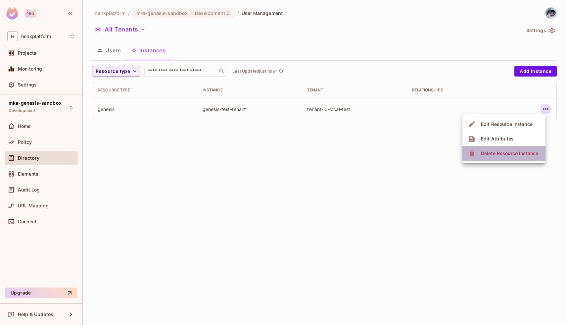
click at [509, 152] on div "Delete Resource Instance" at bounding box center [509, 153] width 57 height 7
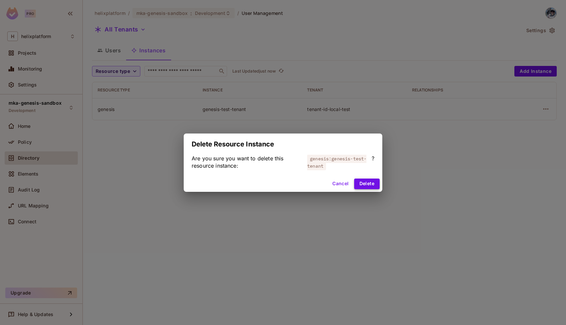
click at [361, 184] on button "Delete" at bounding box center [366, 183] width 25 height 11
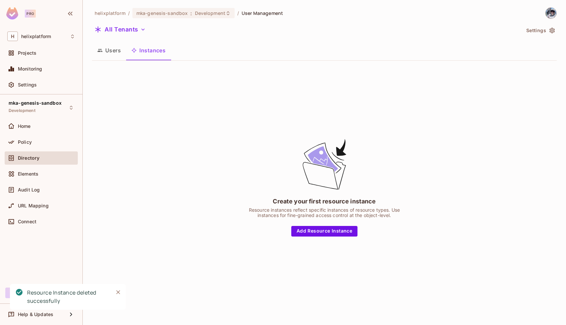
click at [107, 59] on div "Users Instances" at bounding box center [324, 51] width 464 height 18
click at [107, 48] on button "Users" at bounding box center [109, 50] width 34 height 17
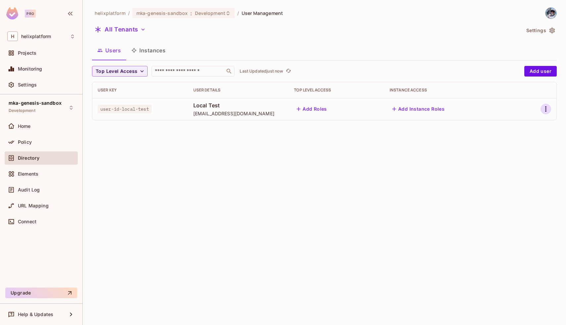
click at [546, 112] on icon "button" at bounding box center [546, 109] width 8 height 8
click at [524, 164] on div "Delete User" at bounding box center [516, 167] width 26 height 7
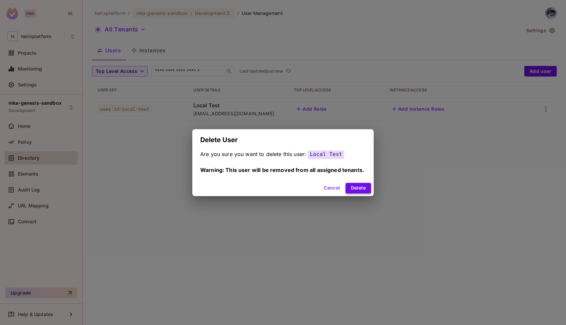
click at [354, 188] on button "Delete" at bounding box center [357, 188] width 25 height 11
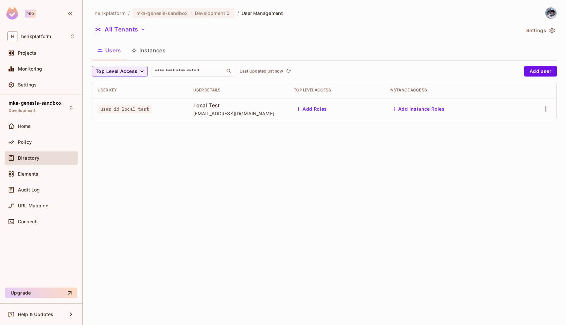
click at [153, 54] on button "Instances" at bounding box center [148, 50] width 45 height 17
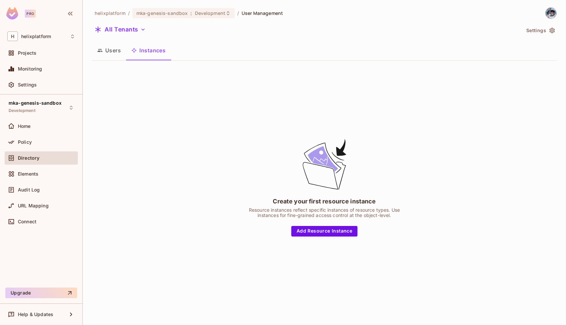
click at [99, 47] on button "Users" at bounding box center [109, 50] width 34 height 17
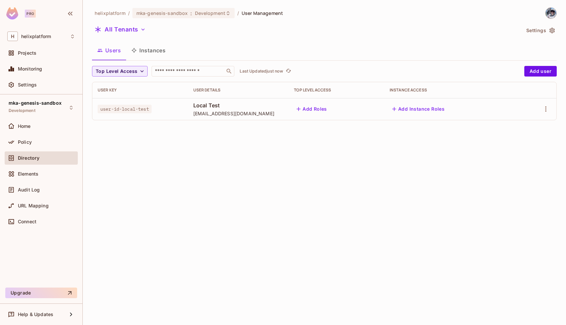
click at [121, 172] on div "helixplatform / mka-genesis-sandbox : Development / User Management All Tenants…" at bounding box center [324, 162] width 483 height 325
click at [48, 128] on div "Home" at bounding box center [46, 125] width 57 height 5
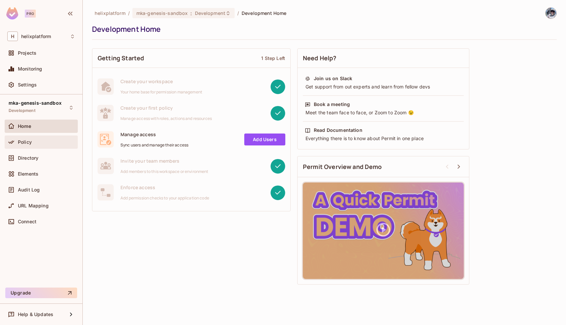
click at [21, 143] on span "Policy" at bounding box center [25, 141] width 14 height 5
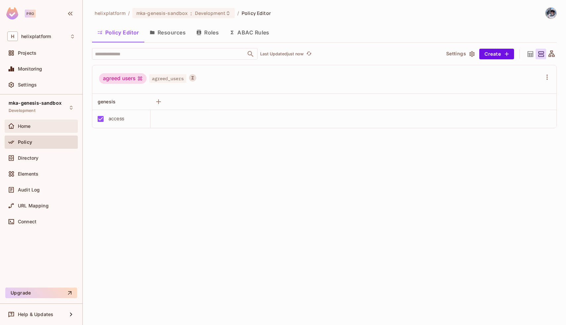
click at [33, 126] on div "Home" at bounding box center [46, 125] width 57 height 5
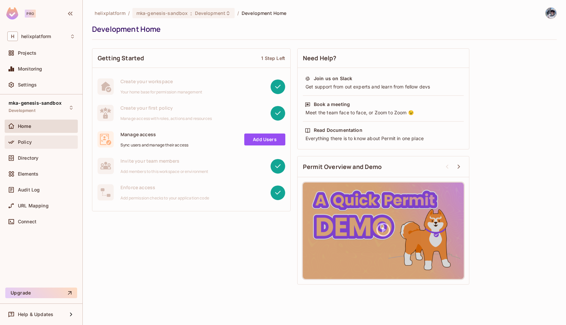
click at [18, 146] on div "Policy" at bounding box center [41, 141] width 73 height 13
